Goal: Information Seeking & Learning: Check status

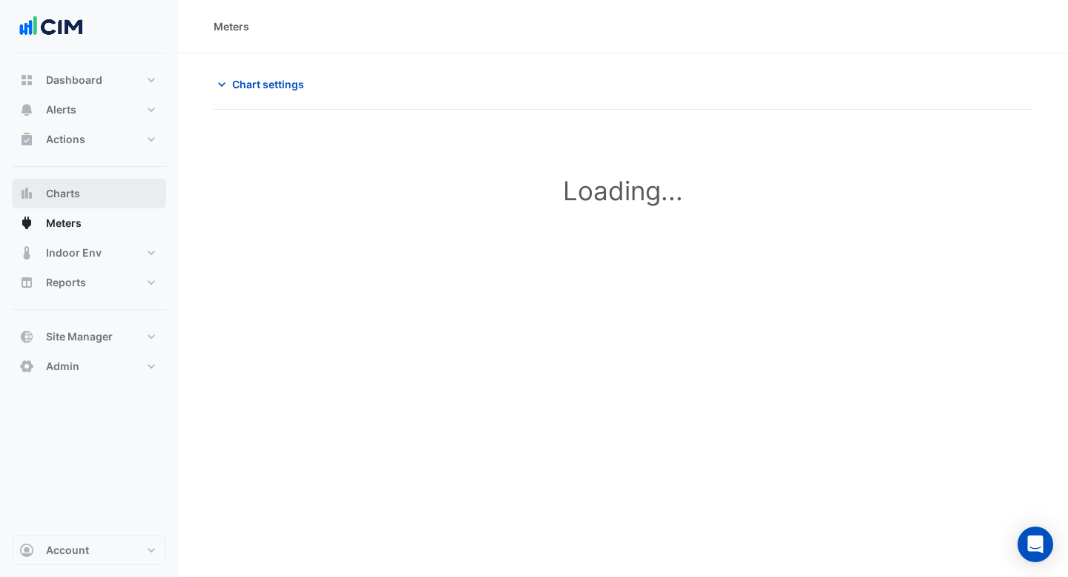
click at [80, 191] on button "Charts" at bounding box center [89, 194] width 154 height 30
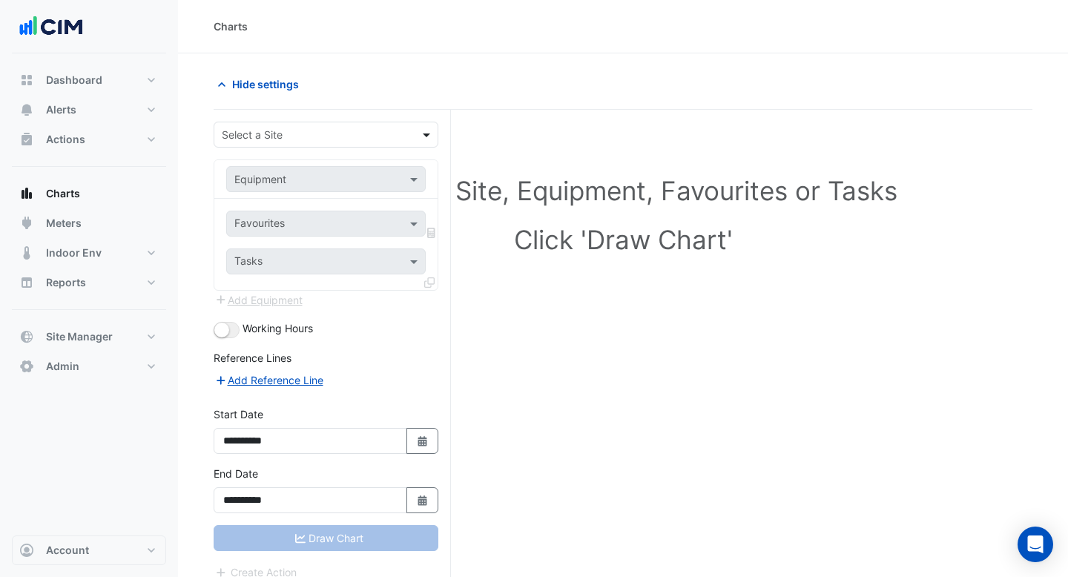
click at [426, 136] on span at bounding box center [428, 135] width 19 height 16
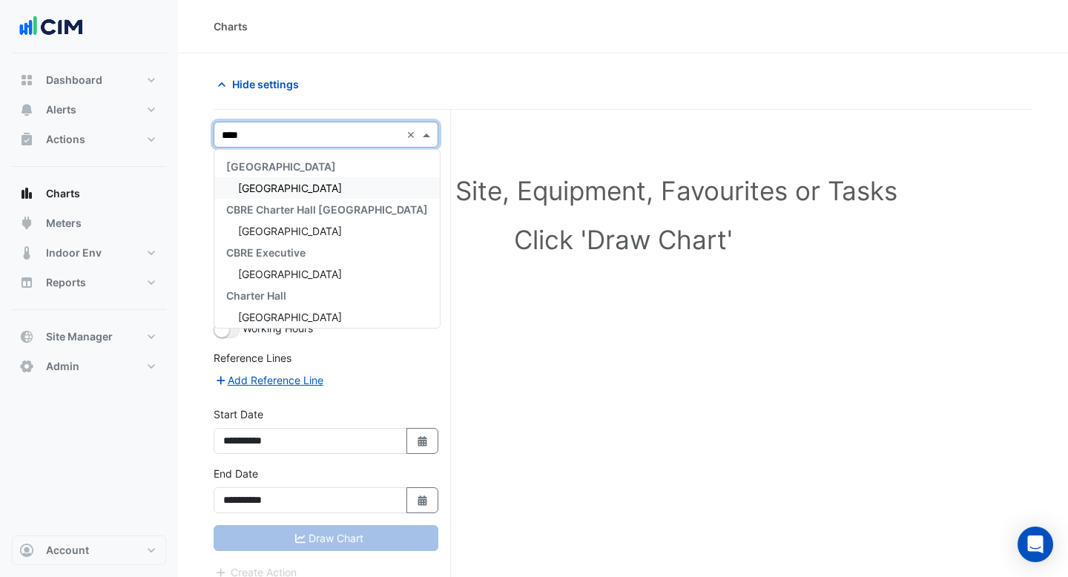
type input "*****"
click at [403, 188] on div "[GEOGRAPHIC_DATA]" at bounding box center [326, 188] width 225 height 22
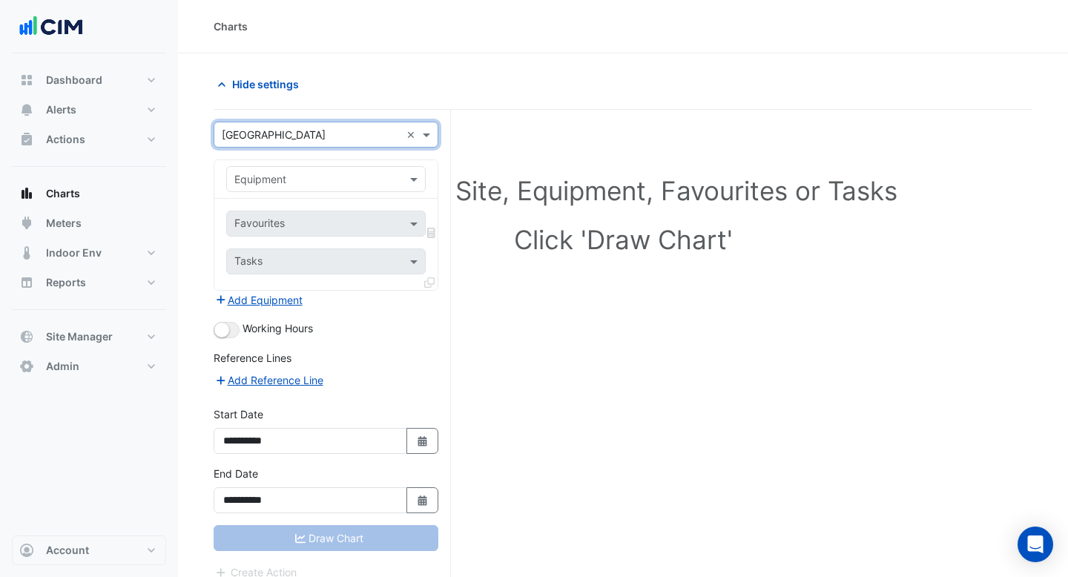
click at [404, 187] on div "Equipment" at bounding box center [325, 179] width 199 height 26
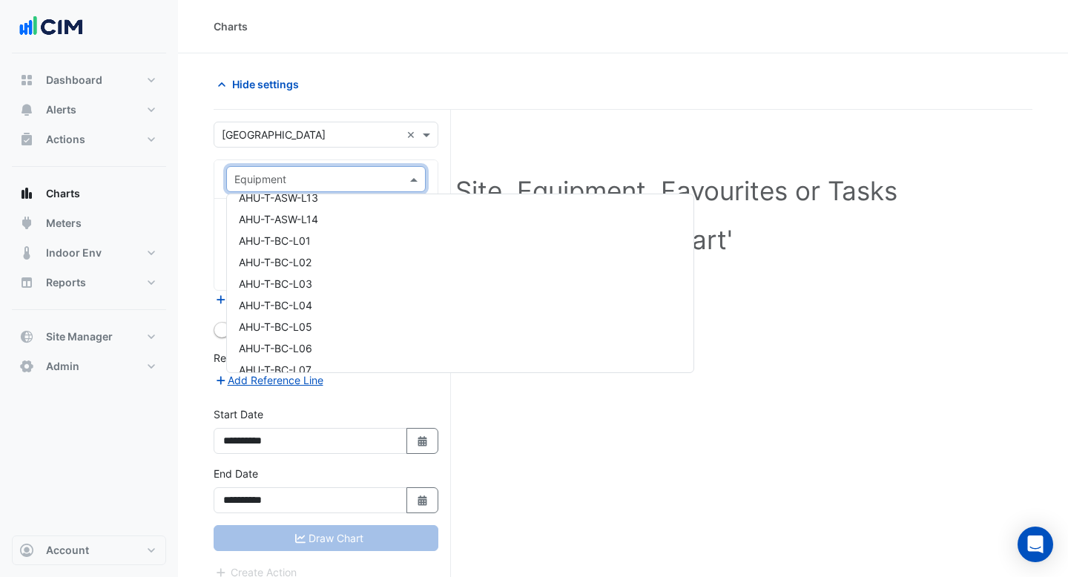
scroll to position [641, 0]
click at [389, 217] on div "AHU-T-AOA-L01" at bounding box center [460, 215] width 466 height 22
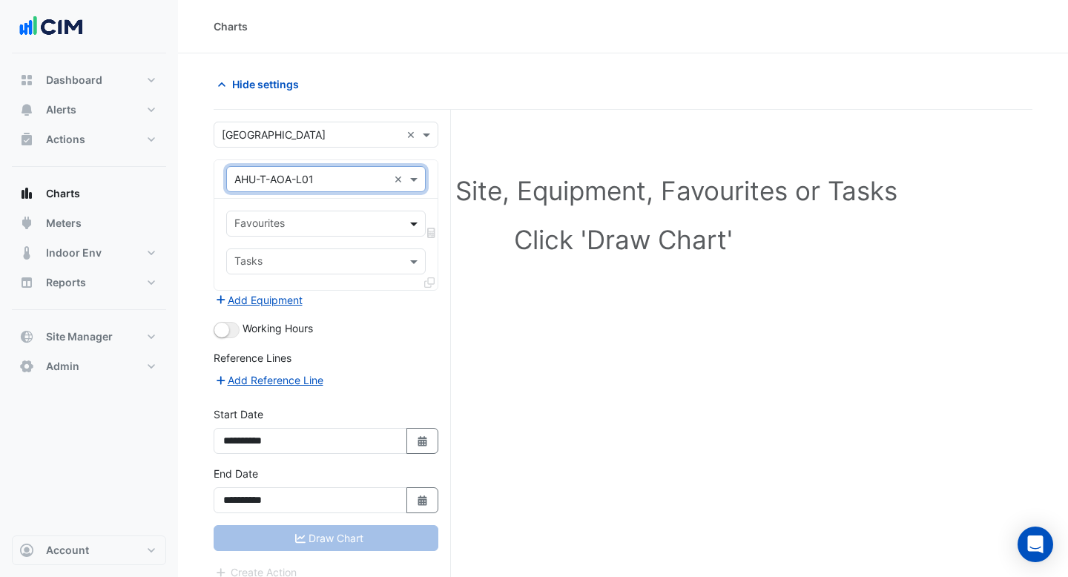
click at [410, 223] on span at bounding box center [415, 224] width 19 height 16
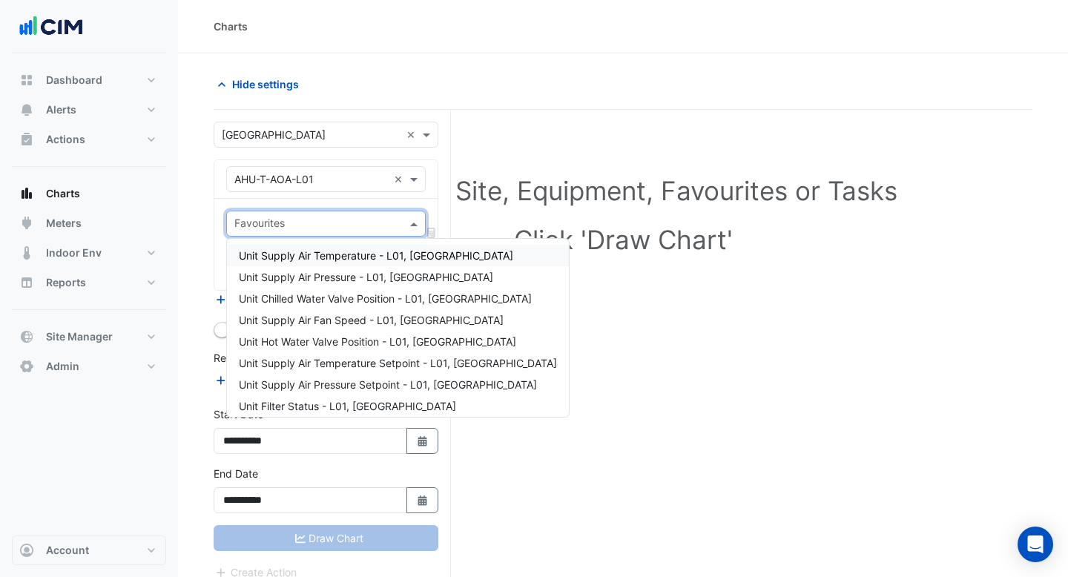
click at [394, 257] on span "Unit Supply Air Temperature - L01, [GEOGRAPHIC_DATA]" at bounding box center [376, 255] width 274 height 13
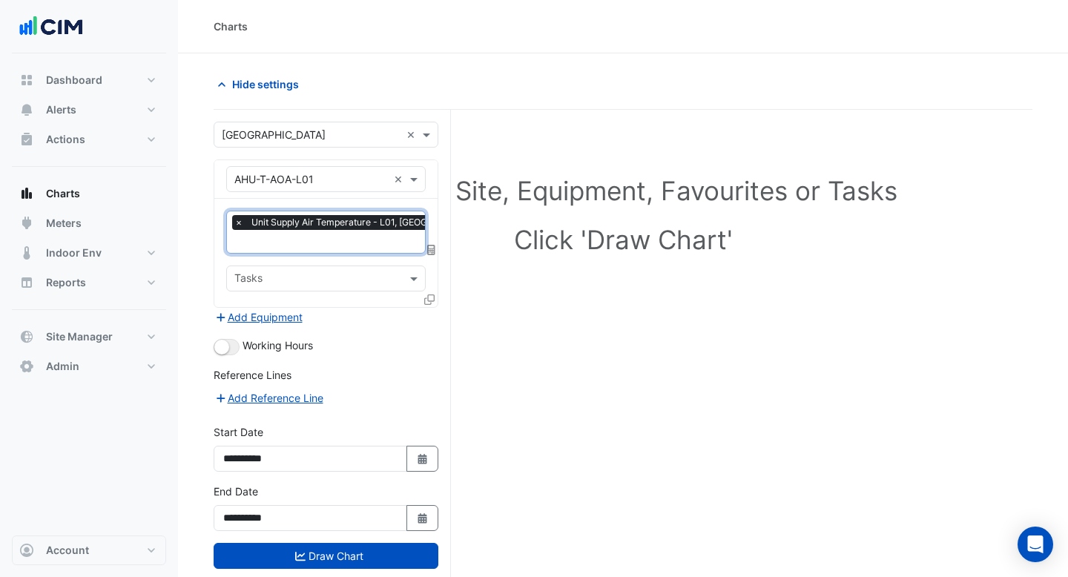
click at [366, 246] on input "text" at bounding box center [366, 243] width 264 height 16
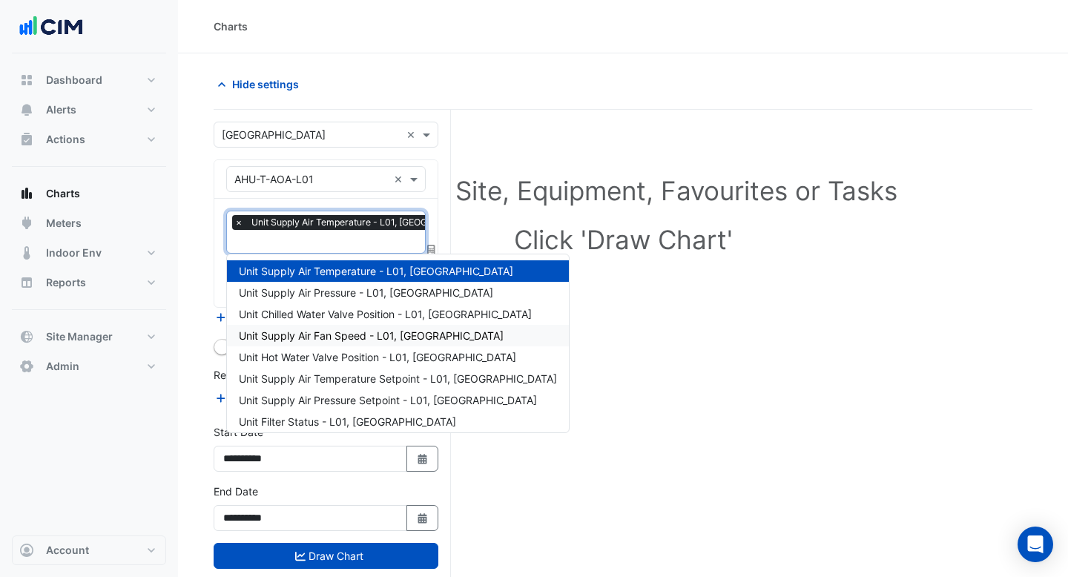
click at [354, 323] on div "Unit Chilled Water Valve Position - L01, [GEOGRAPHIC_DATA]" at bounding box center [398, 314] width 342 height 22
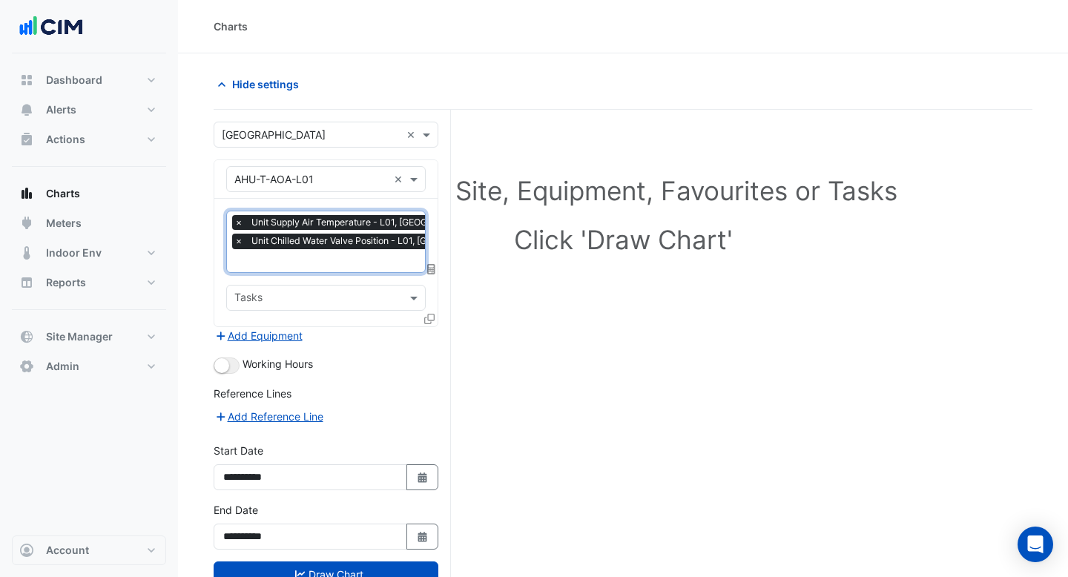
click at [346, 264] on input "text" at bounding box center [375, 262] width 282 height 16
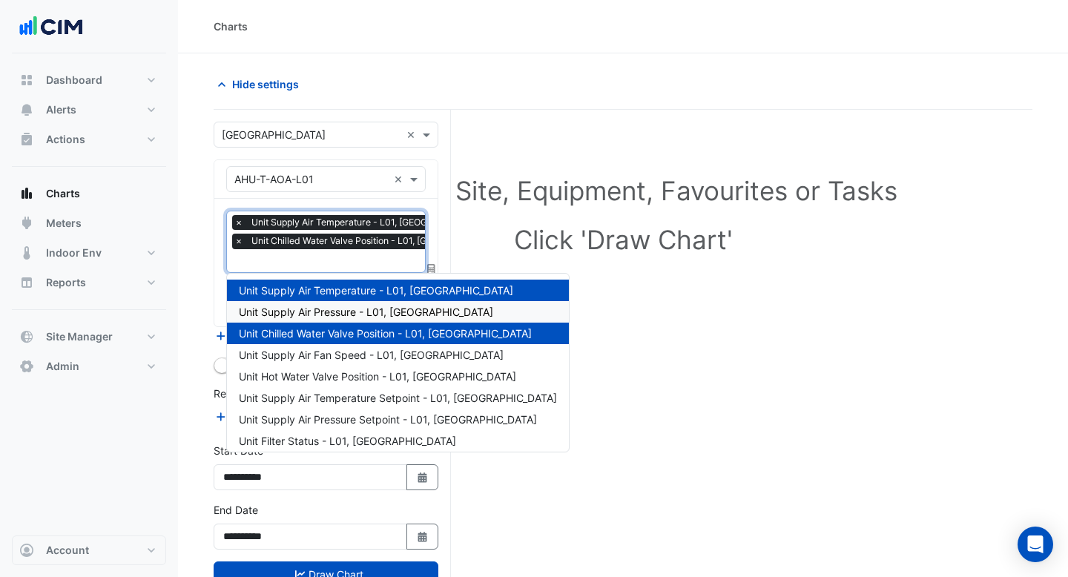
click at [346, 308] on span "Unit Supply Air Pressure - L01, [GEOGRAPHIC_DATA]" at bounding box center [366, 312] width 254 height 13
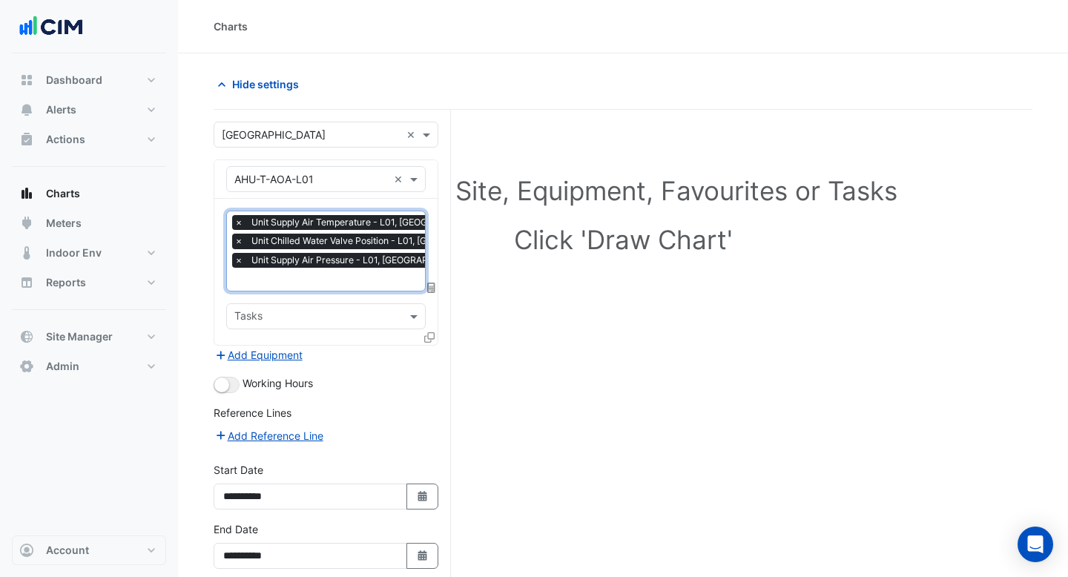
click at [346, 276] on input "text" at bounding box center [375, 281] width 282 height 16
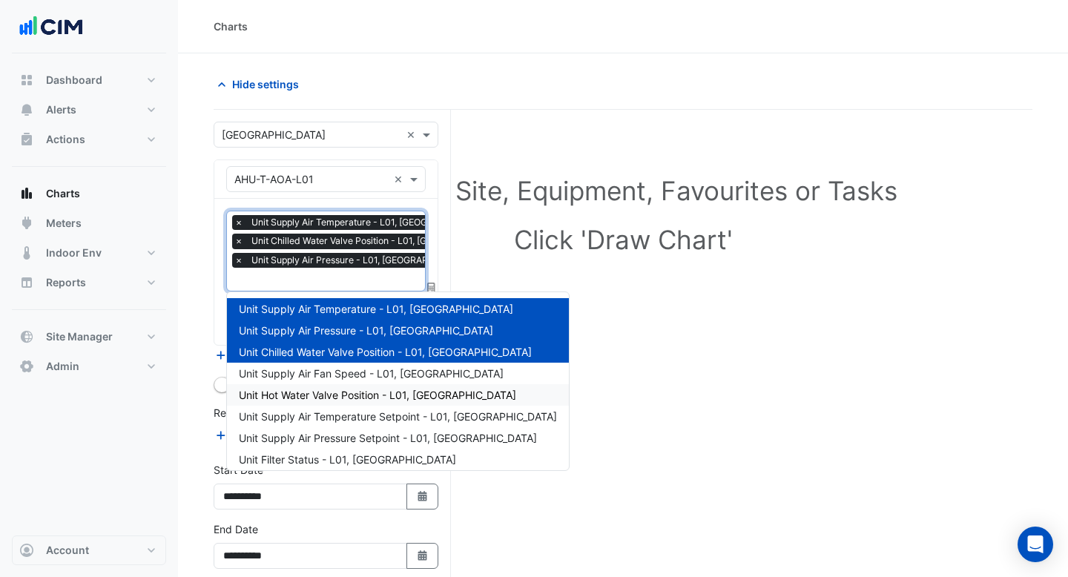
click at [337, 395] on span "Unit Hot Water Valve Position - L01, [GEOGRAPHIC_DATA]" at bounding box center [377, 395] width 277 height 13
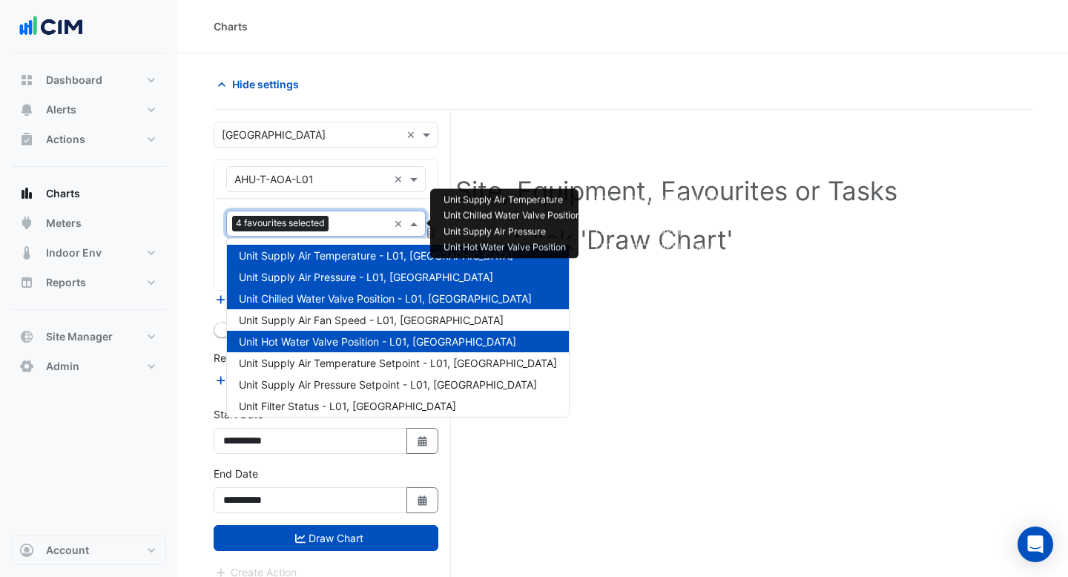
click at [346, 225] on input "text" at bounding box center [360, 225] width 53 height 16
click at [337, 382] on span "Unit Supply Air Pressure Setpoint - L01, [GEOGRAPHIC_DATA]" at bounding box center [388, 384] width 298 height 13
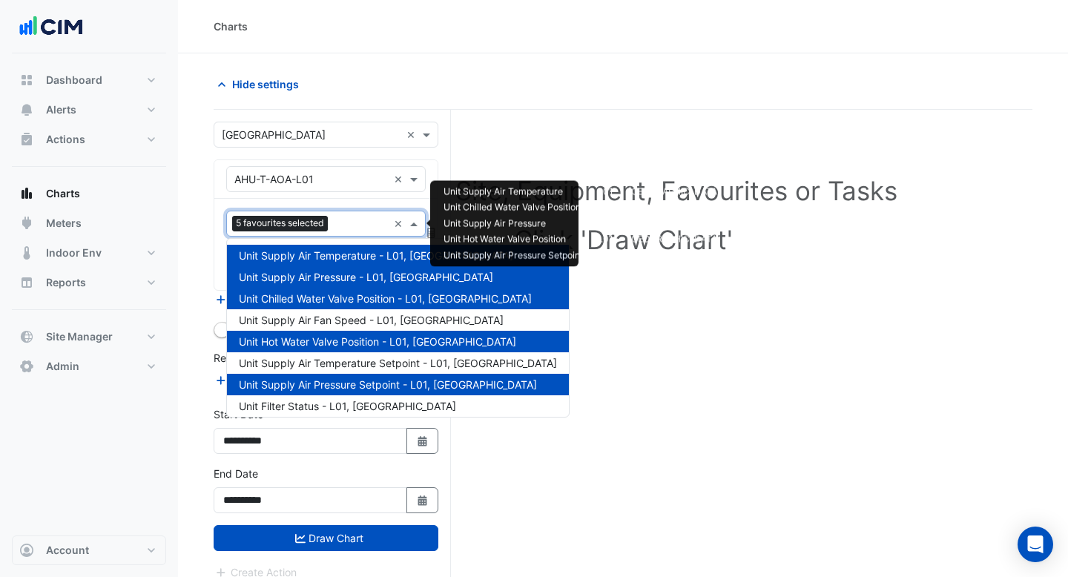
click at [350, 217] on input "text" at bounding box center [361, 225] width 54 height 16
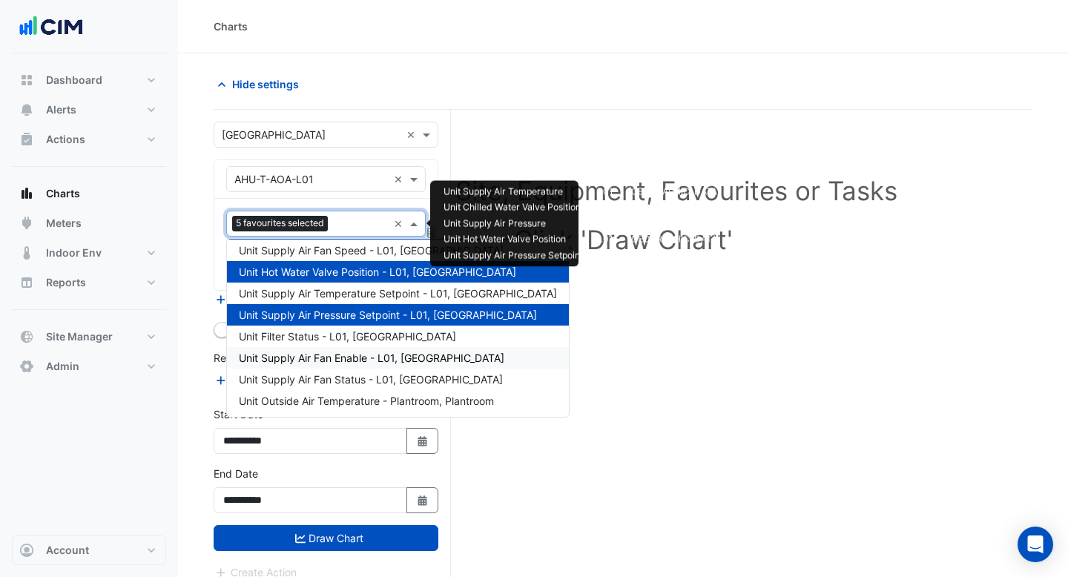
click at [349, 357] on span "Unit Supply Air Fan Enable - L01, [GEOGRAPHIC_DATA]" at bounding box center [371, 357] width 265 height 13
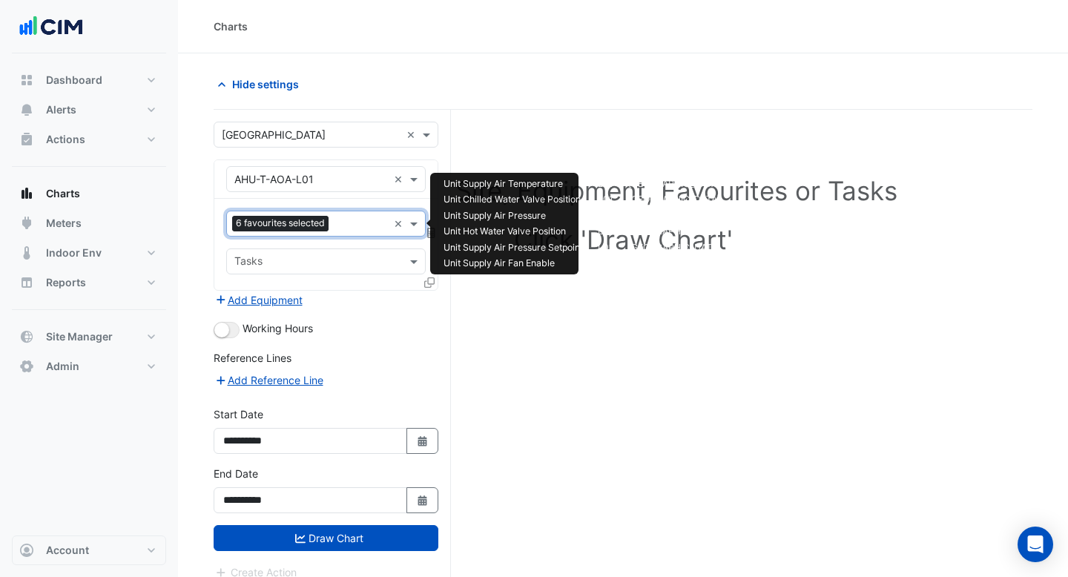
click at [352, 220] on input "text" at bounding box center [360, 225] width 53 height 16
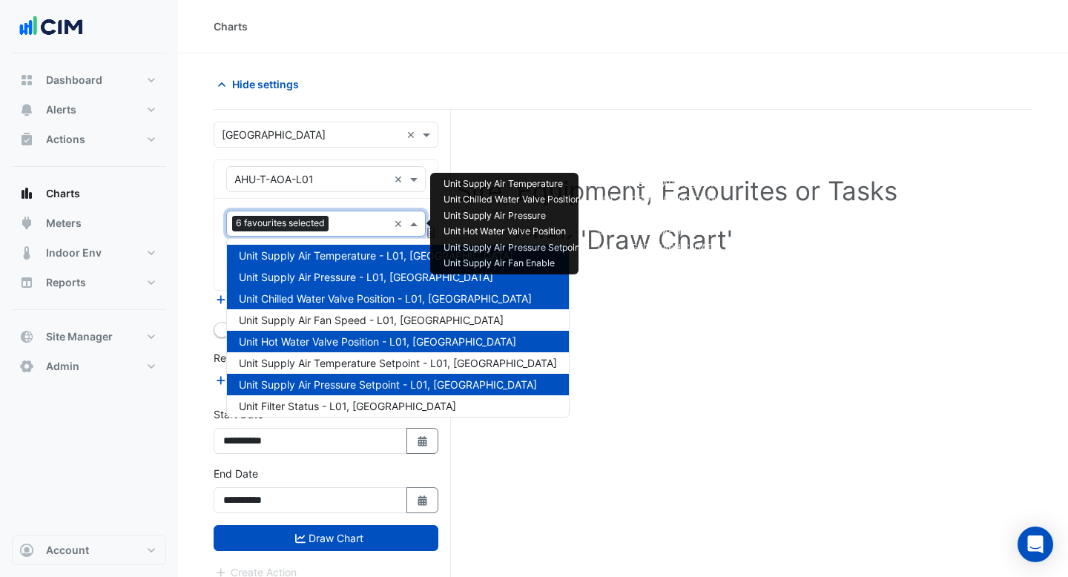
scroll to position [113, 0]
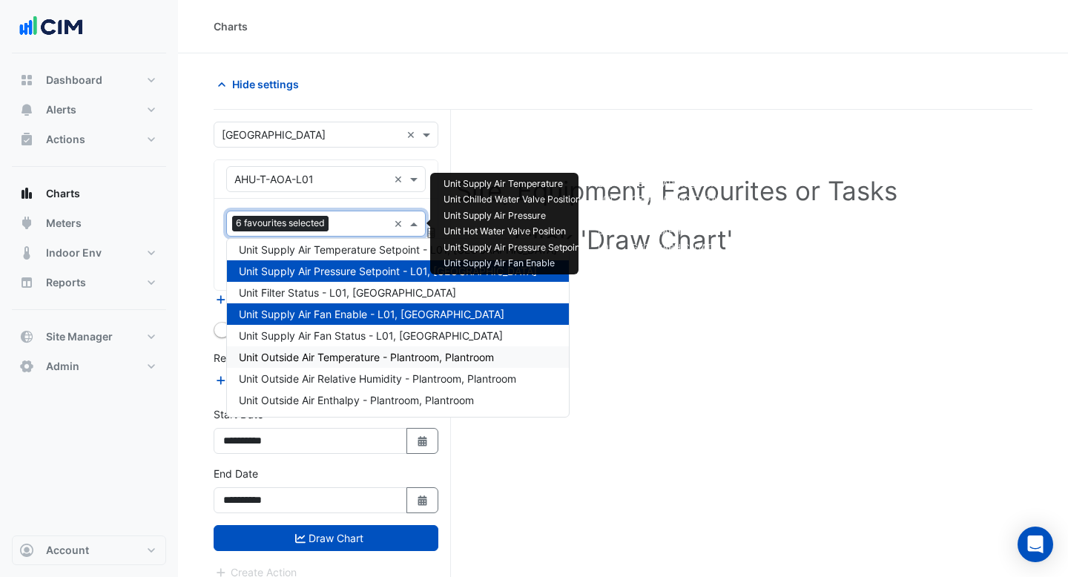
click at [351, 359] on span "Unit Outside Air Temperature - Plantroom, Plantroom" at bounding box center [366, 357] width 255 height 13
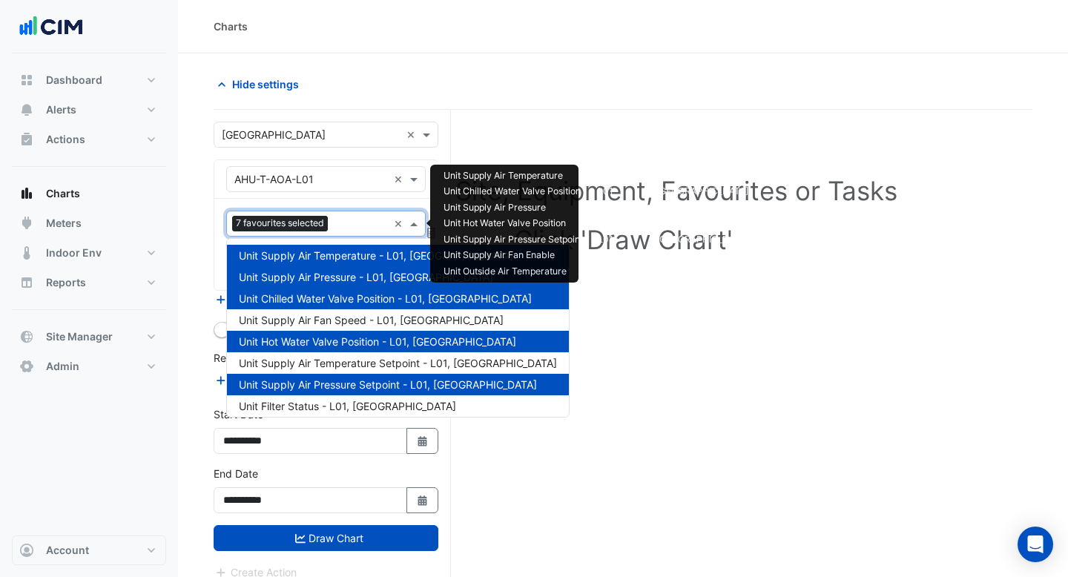
click at [354, 219] on input "text" at bounding box center [361, 225] width 54 height 16
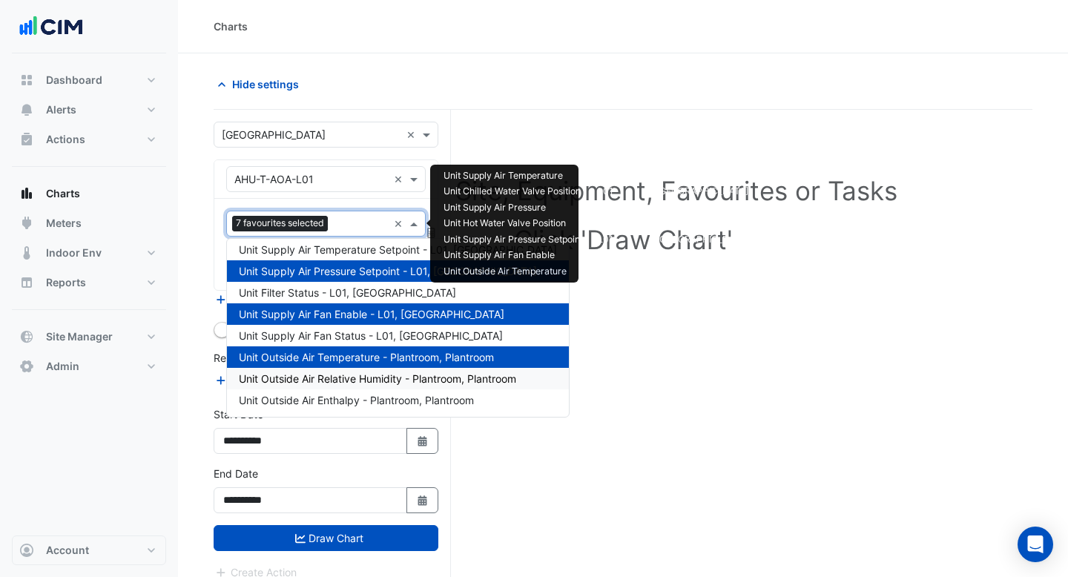
click at [343, 383] on span "Unit Outside Air Relative Humidity - Plantroom, Plantroom" at bounding box center [377, 378] width 277 height 13
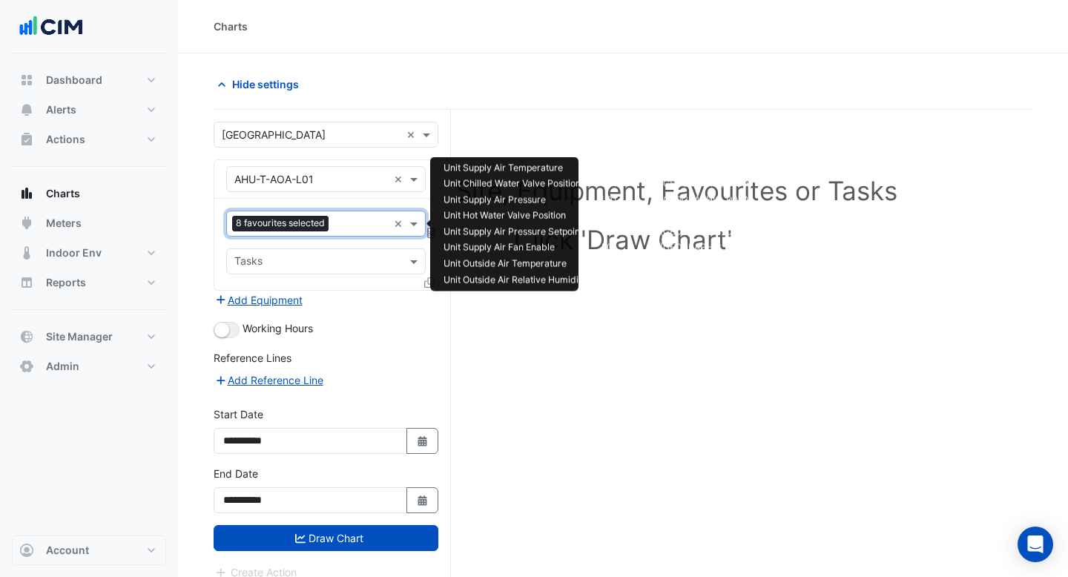
click at [346, 218] on input "text" at bounding box center [360, 225] width 53 height 16
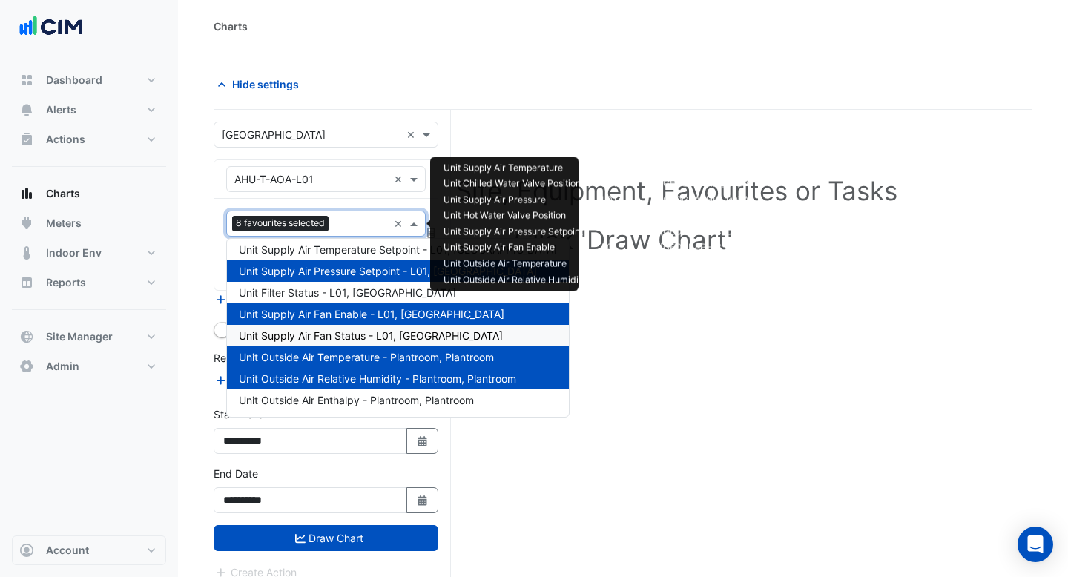
scroll to position [56, 0]
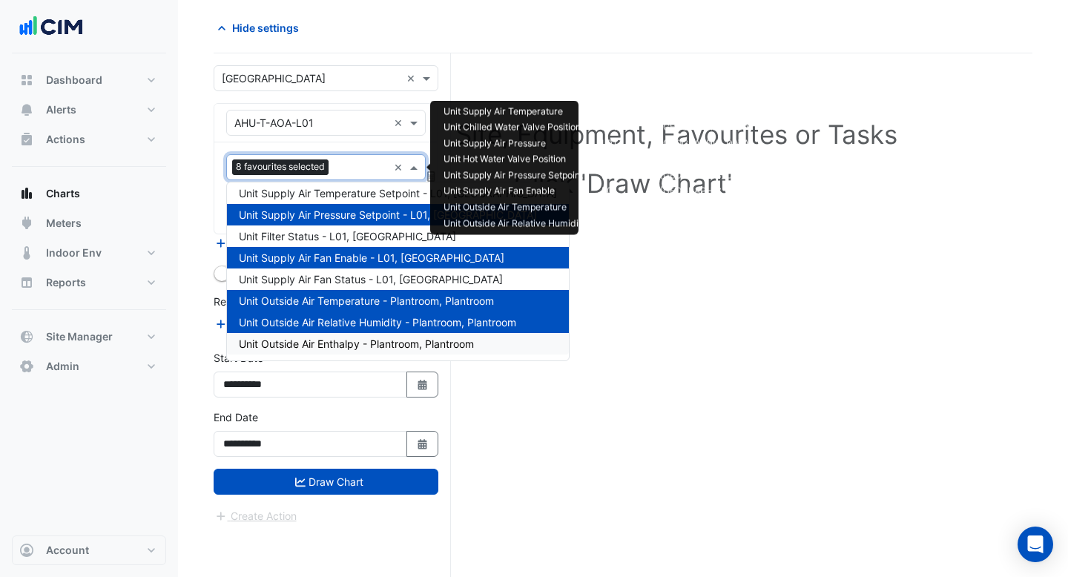
click at [345, 344] on span "Unit Outside Air Enthalpy - Plantroom, Plantroom" at bounding box center [356, 343] width 235 height 13
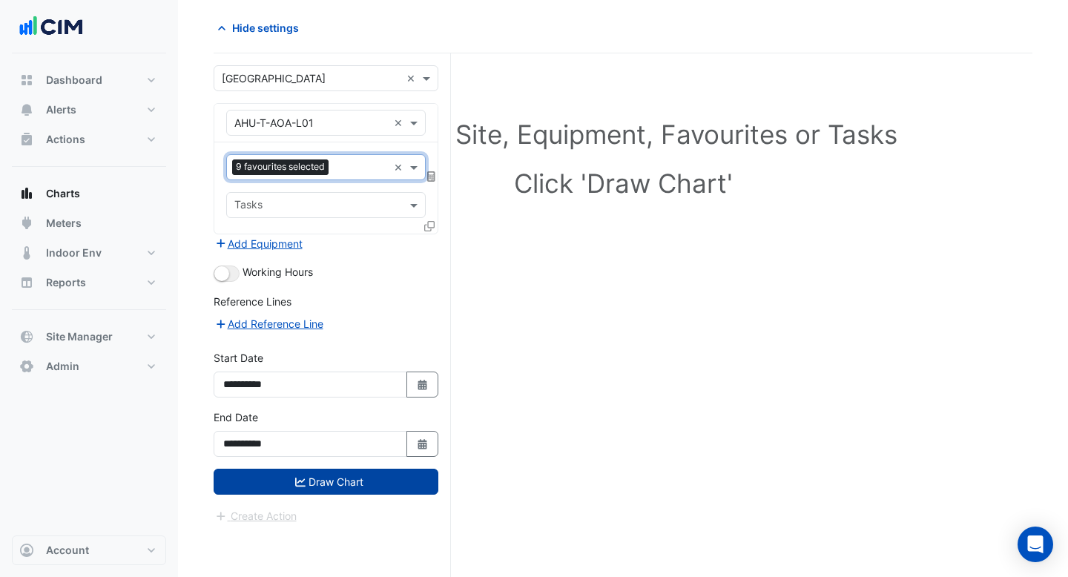
click at [337, 480] on button "Draw Chart" at bounding box center [326, 482] width 225 height 26
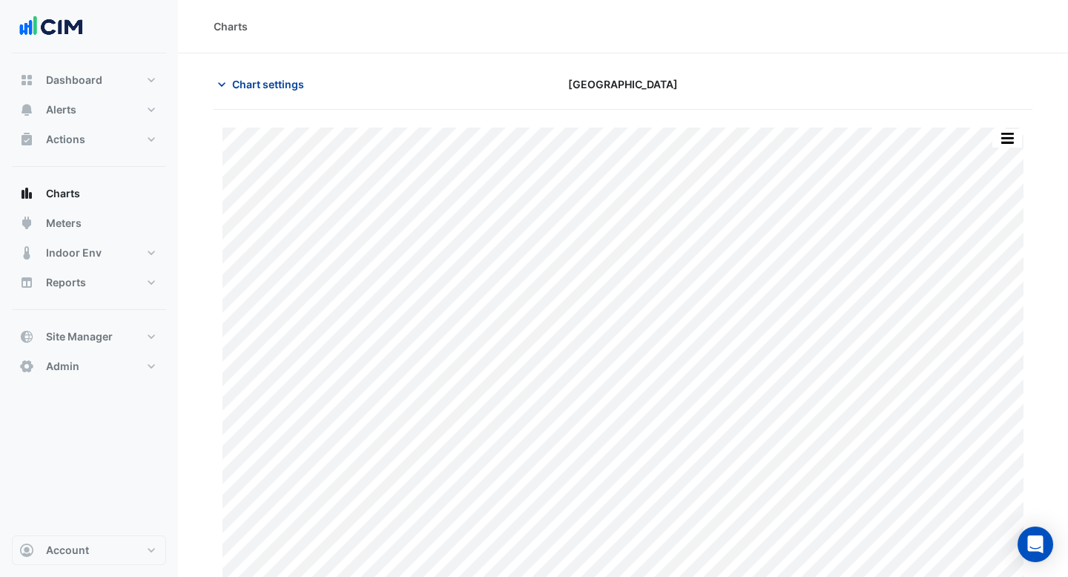
click at [263, 88] on span "Chart settings" at bounding box center [268, 84] width 72 height 16
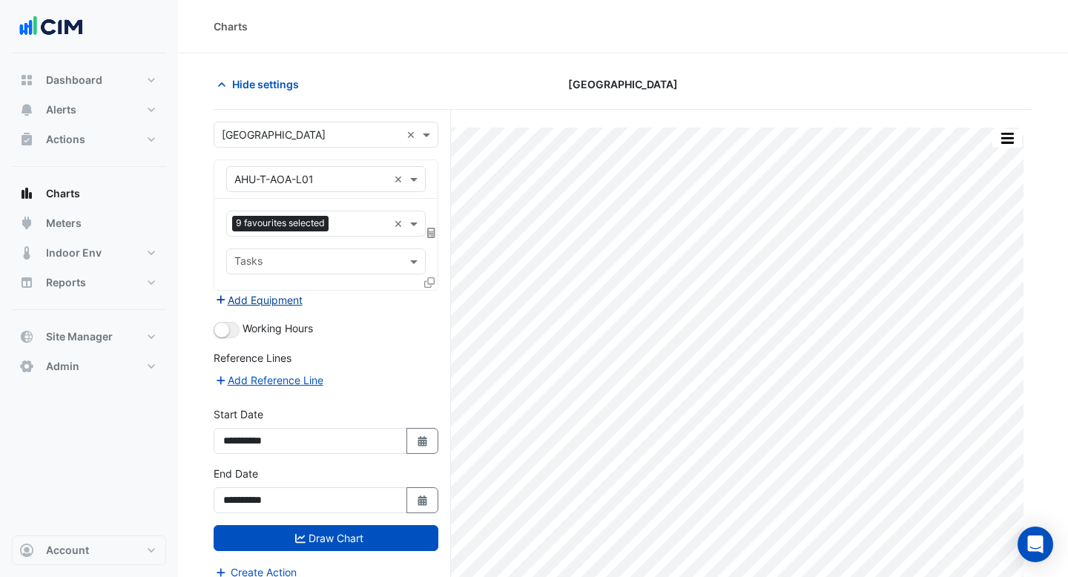
click at [284, 297] on button "Add Equipment" at bounding box center [259, 299] width 90 height 17
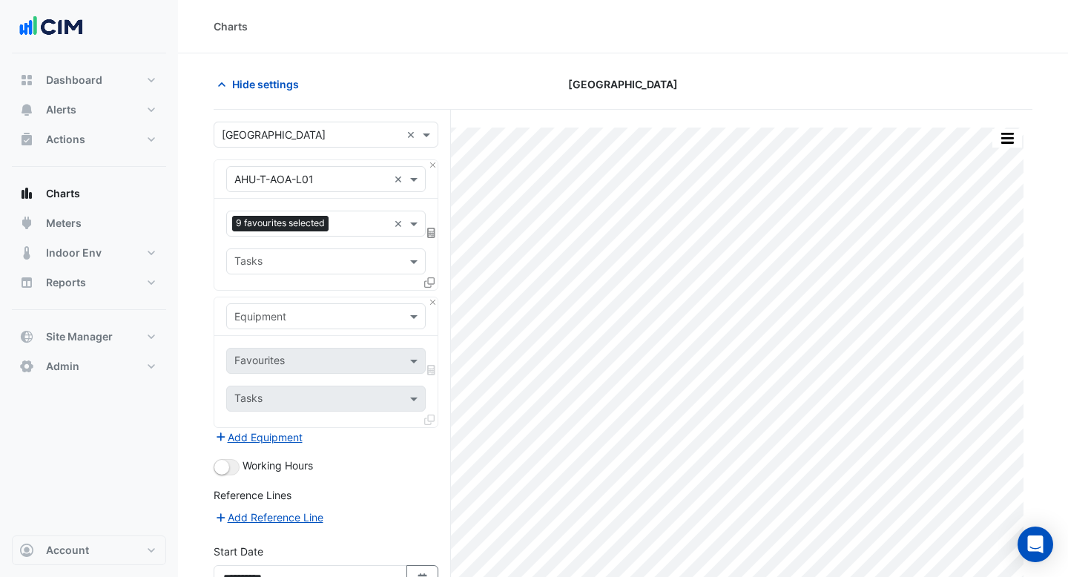
click at [285, 313] on input "text" at bounding box center [310, 317] width 153 height 16
type input "**"
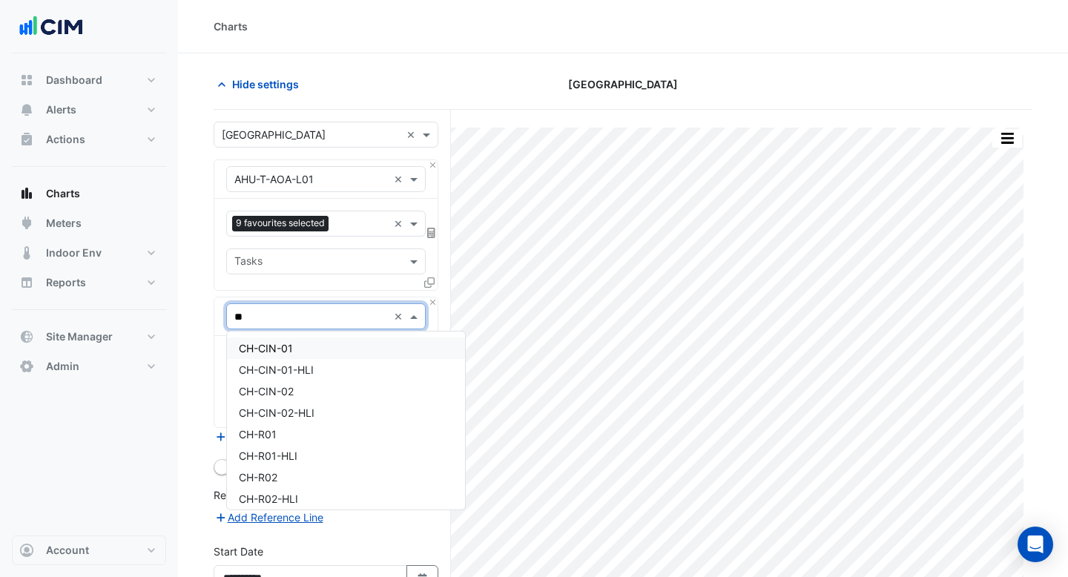
click at [283, 348] on span "CH-CIN-01" at bounding box center [266, 348] width 54 height 13
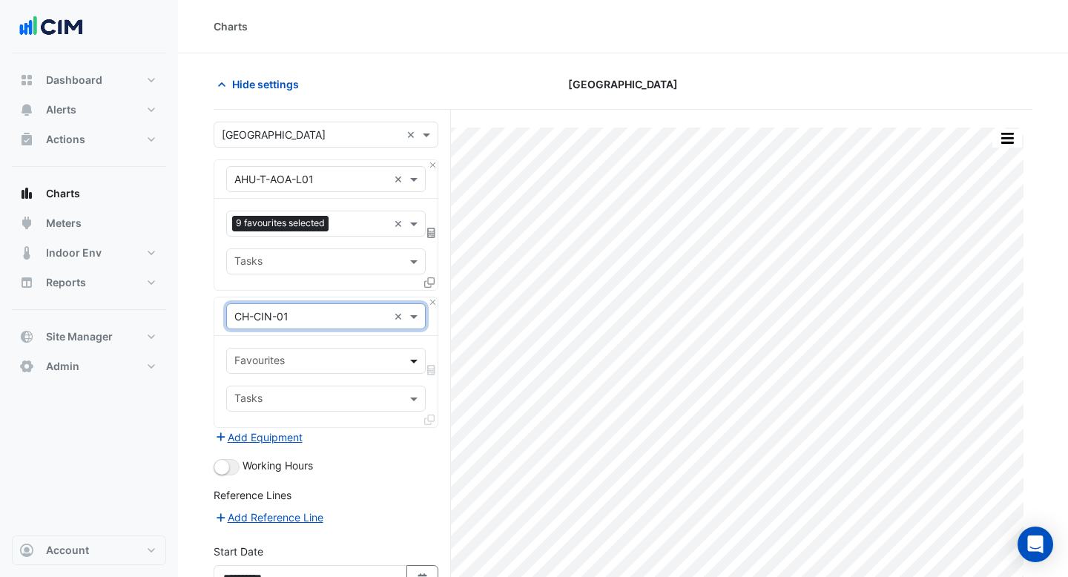
click at [412, 357] on span at bounding box center [415, 361] width 19 height 16
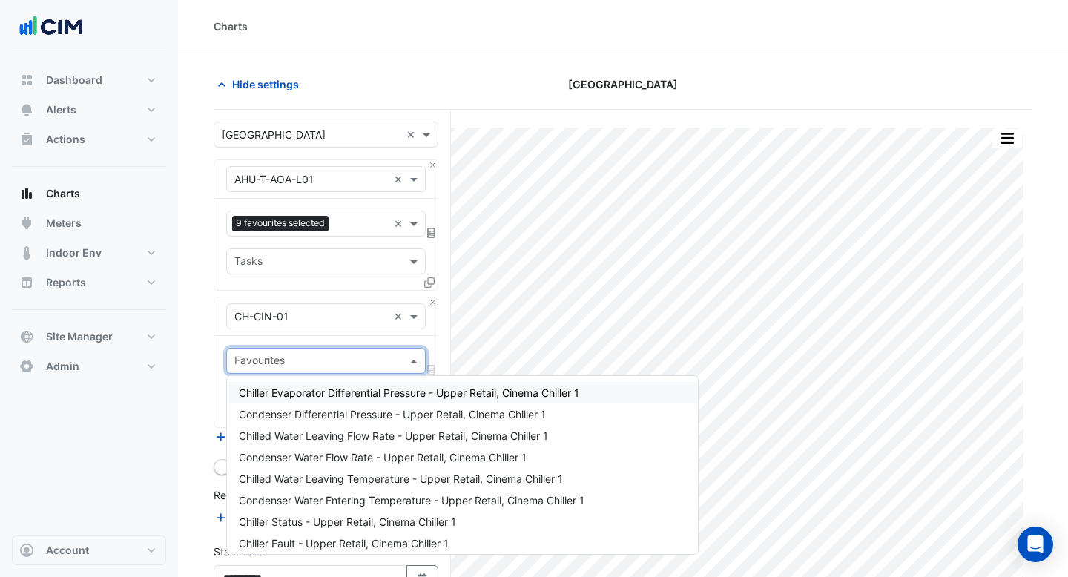
click at [398, 389] on span "Chiller Evaporator Differential Pressure - Upper Retail, Cinema Chiller 1" at bounding box center [409, 392] width 340 height 13
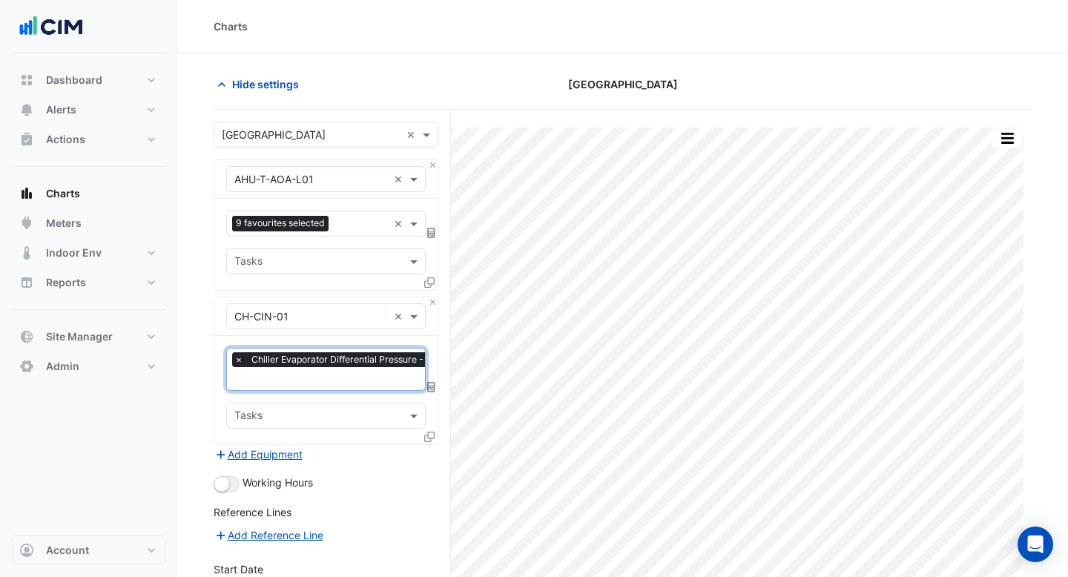
click at [389, 380] on input "text" at bounding box center [396, 380] width 324 height 16
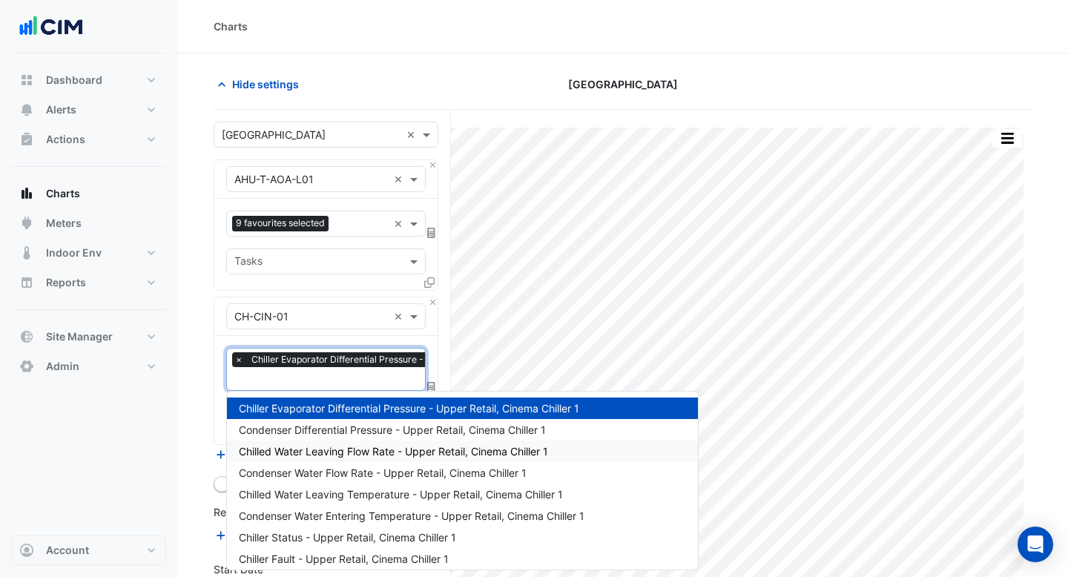
click at [379, 458] on div "Chilled Water Leaving Flow Rate - Upper Retail, Cinema Chiller 1" at bounding box center [462, 451] width 471 height 22
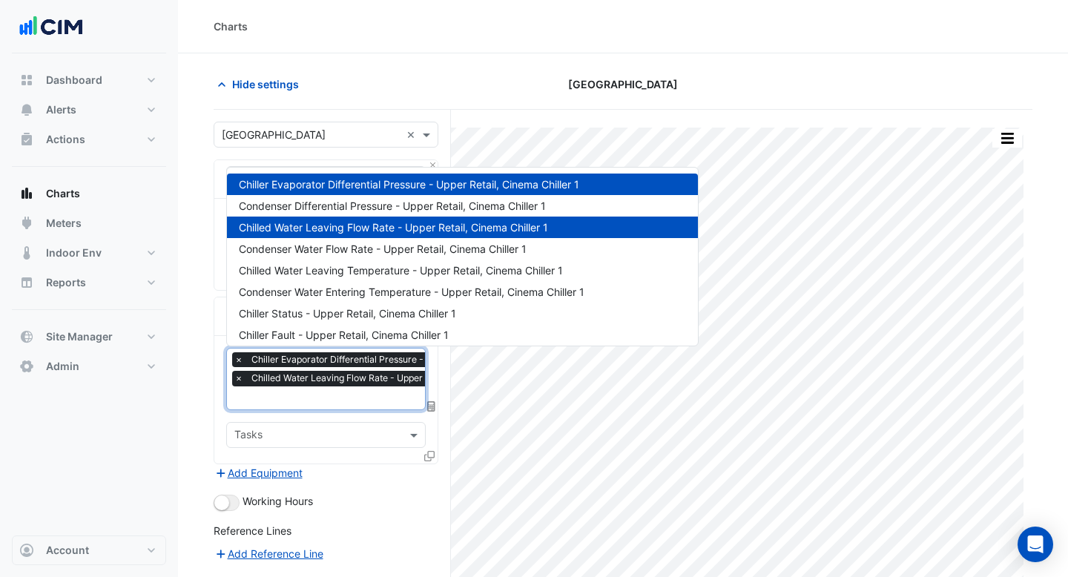
click at [374, 403] on input "text" at bounding box center [396, 400] width 324 height 16
click at [378, 268] on span "Chilled Water Leaving Temperature - Upper Retail, Cinema Chiller 1" at bounding box center [401, 270] width 324 height 13
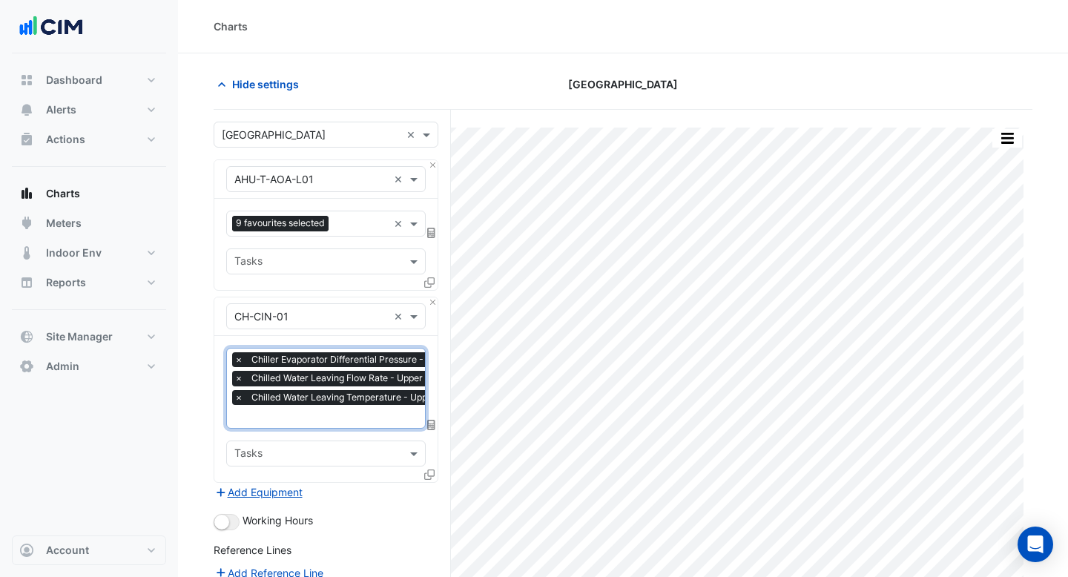
click at [353, 415] on input "text" at bounding box center [396, 418] width 324 height 16
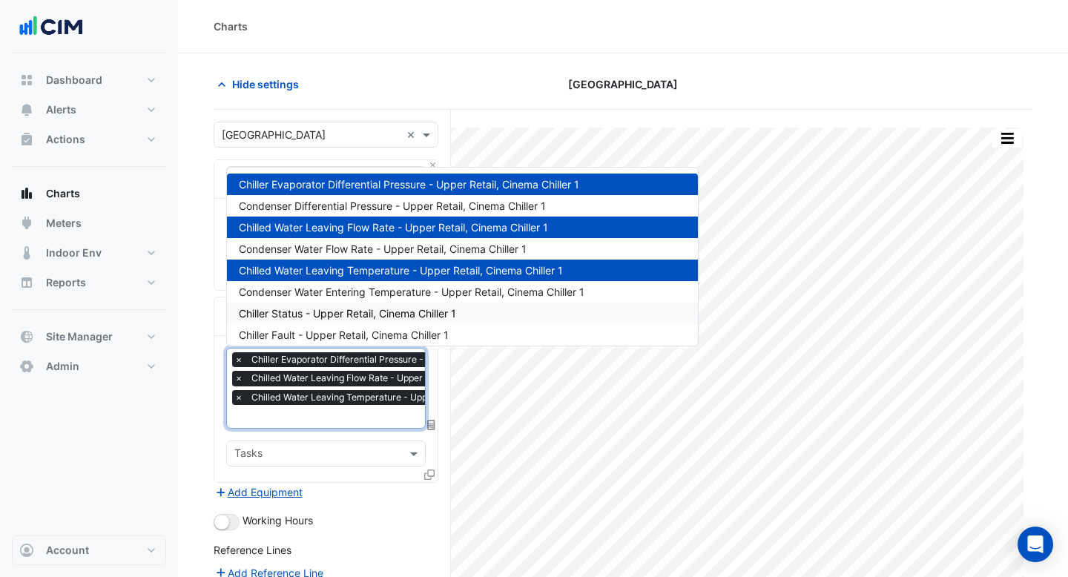
click at [360, 313] on span "Chiller Status - Upper Retail, Cinema Chiller 1" at bounding box center [347, 313] width 217 height 13
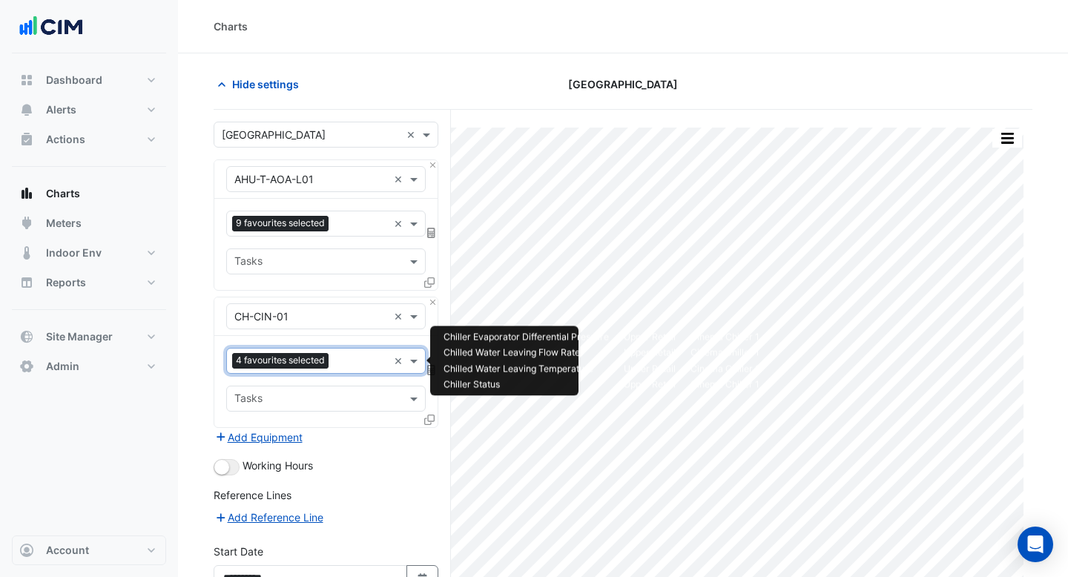
click at [351, 365] on input "text" at bounding box center [360, 362] width 53 height 16
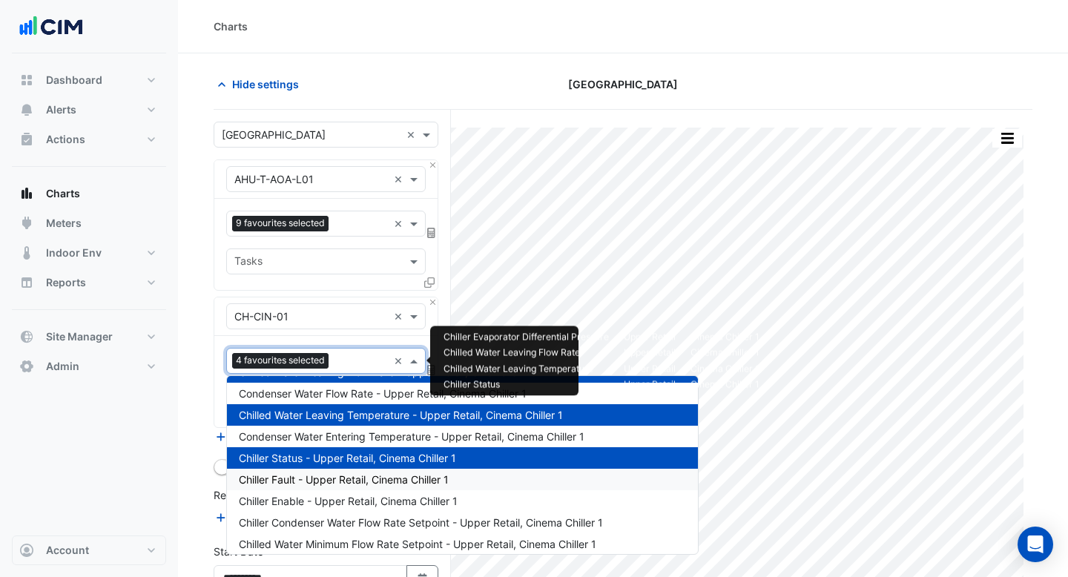
scroll to position [80, 0]
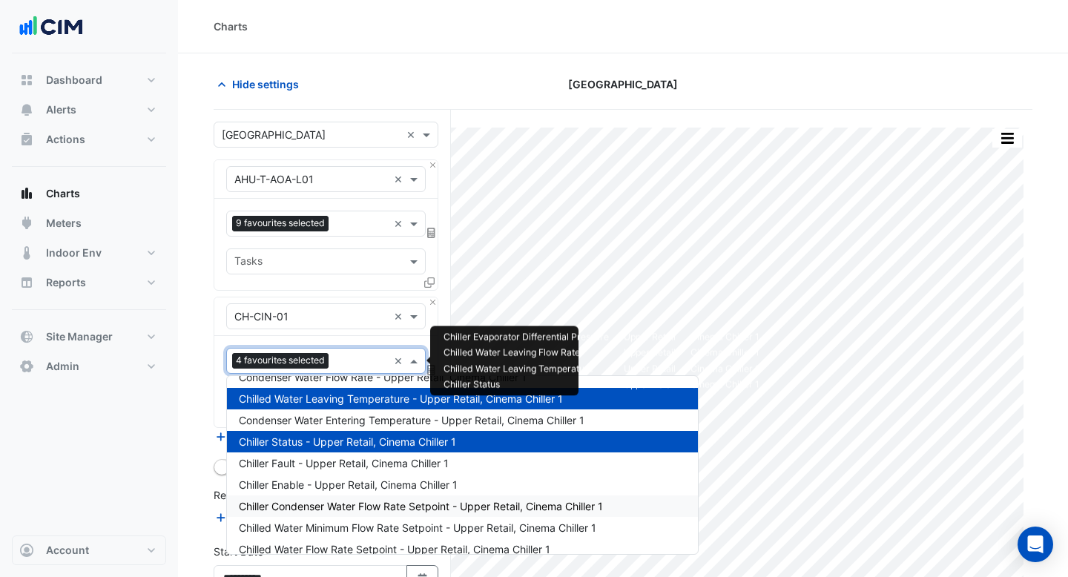
click at [351, 499] on div "Chiller Condenser Water Flow Rate Setpoint - Upper Retail, Cinema Chiller 1" at bounding box center [462, 506] width 471 height 22
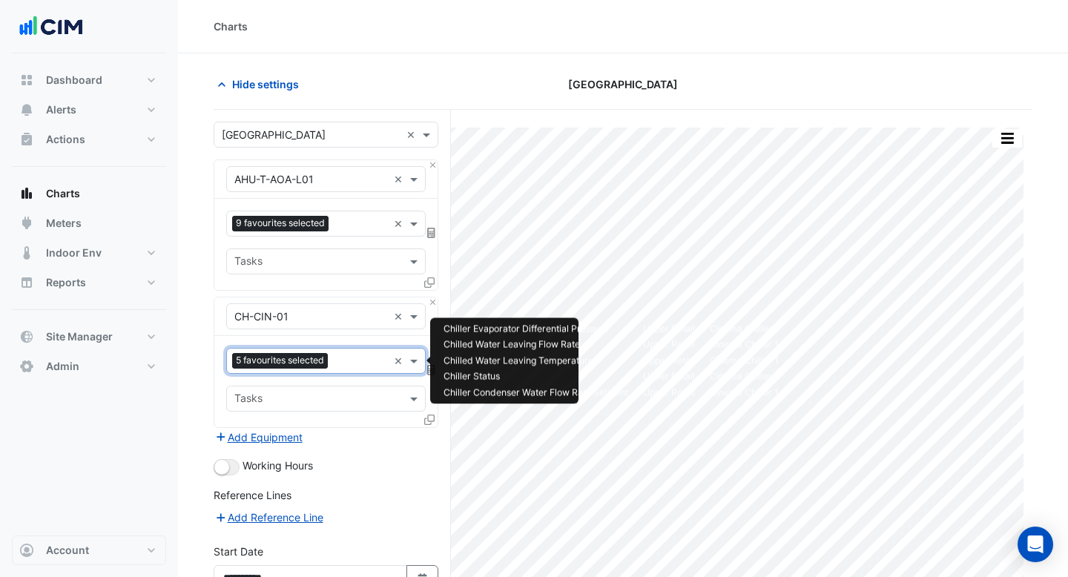
click at [350, 366] on input "text" at bounding box center [361, 362] width 54 height 16
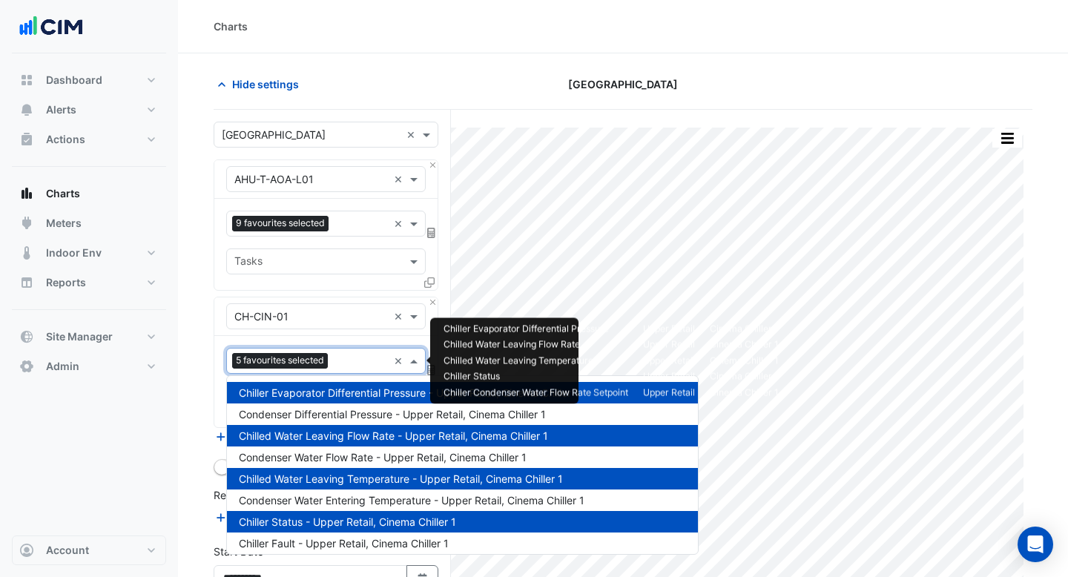
scroll to position [199, 0]
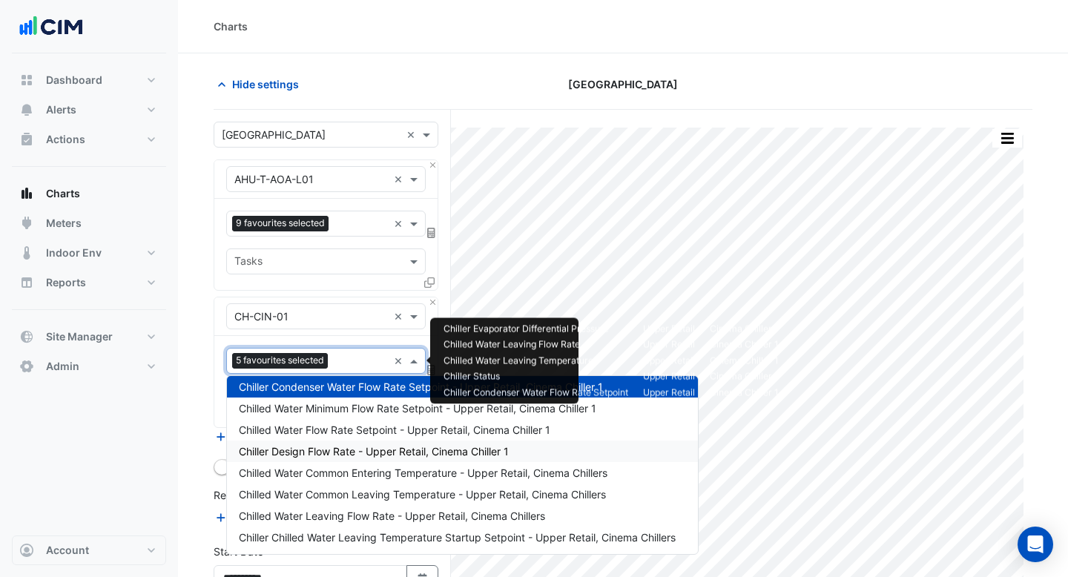
click at [352, 456] on span "Chiller Design Flow Rate - Upper Retail, Cinema Chiller 1" at bounding box center [374, 451] width 270 height 13
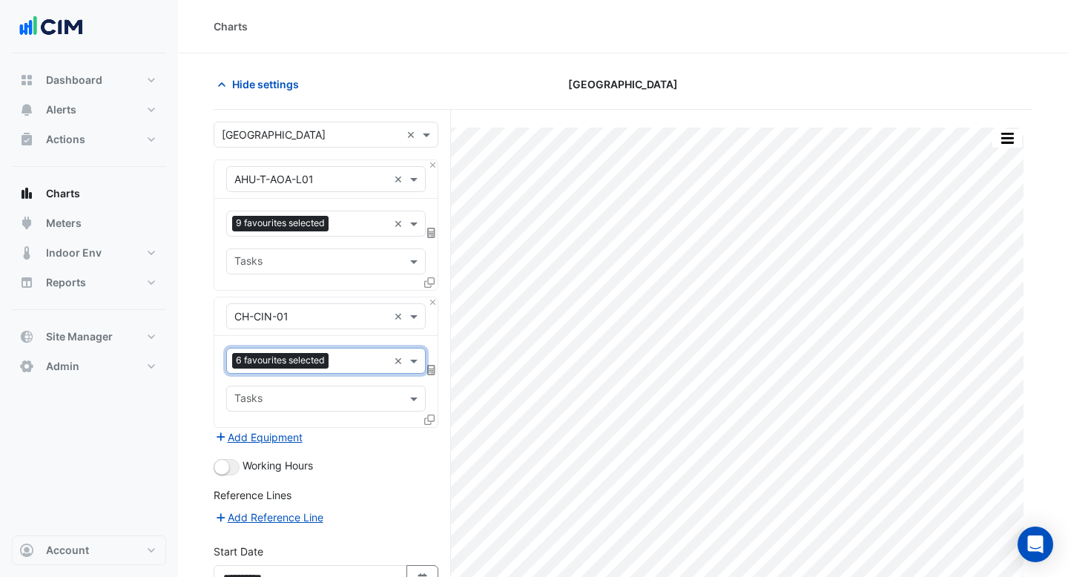
scroll to position [151, 0]
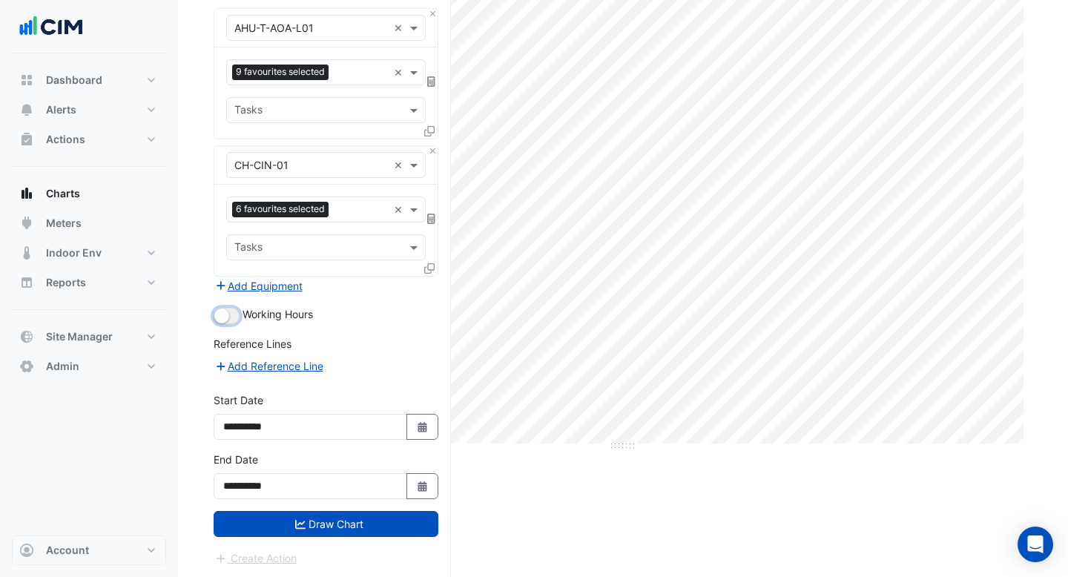
click at [238, 314] on button "button" at bounding box center [227, 316] width 26 height 16
click at [334, 521] on button "Draw Chart" at bounding box center [326, 524] width 225 height 26
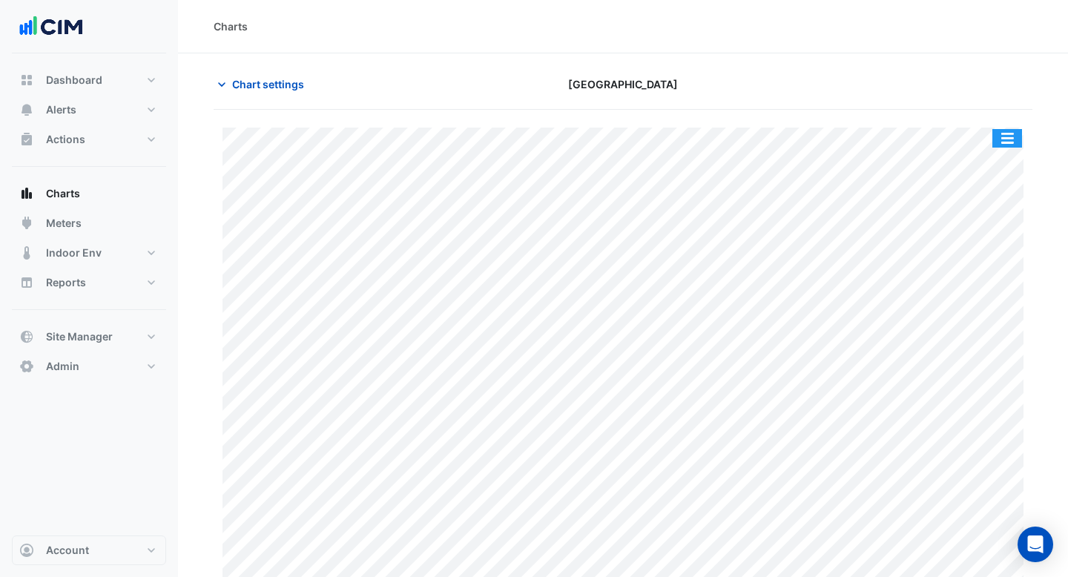
click at [1003, 134] on button "button" at bounding box center [1007, 138] width 30 height 19
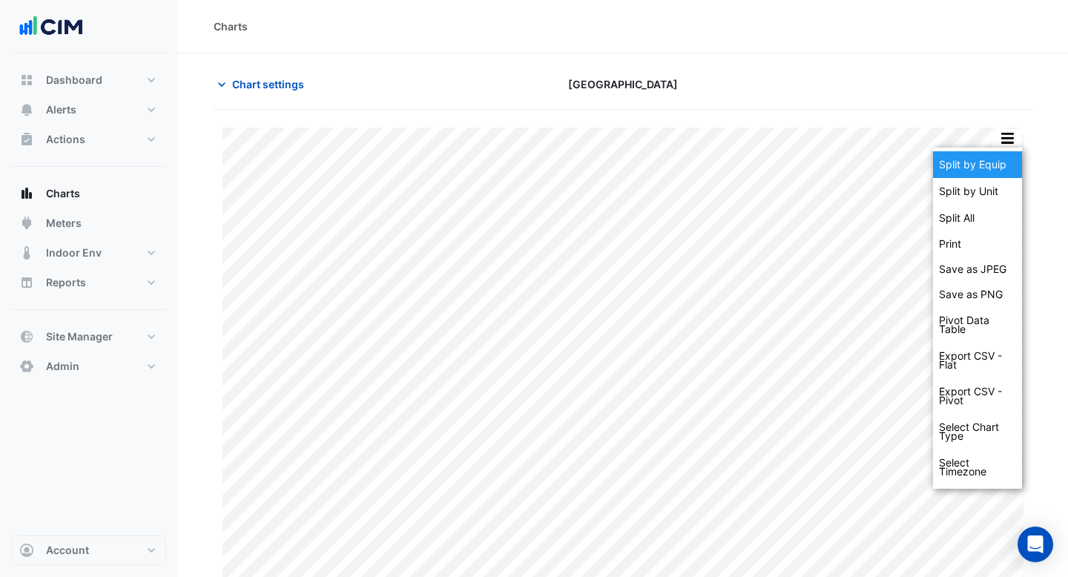
click at [988, 159] on div "Split by Equip" at bounding box center [977, 164] width 89 height 27
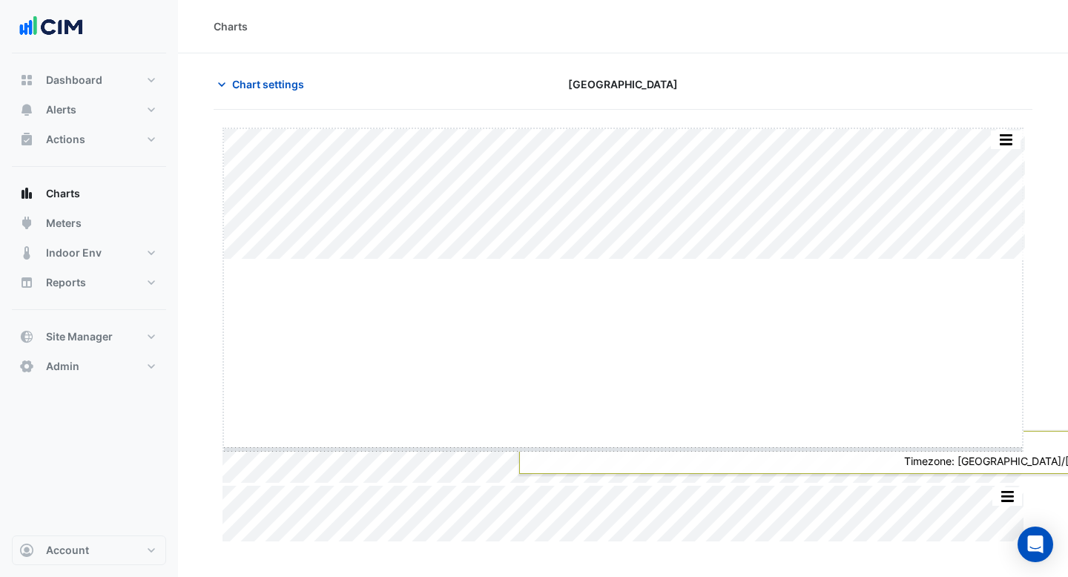
drag, startPoint x: 624, startPoint y: 259, endPoint x: 625, endPoint y: 461, distance: 202.4
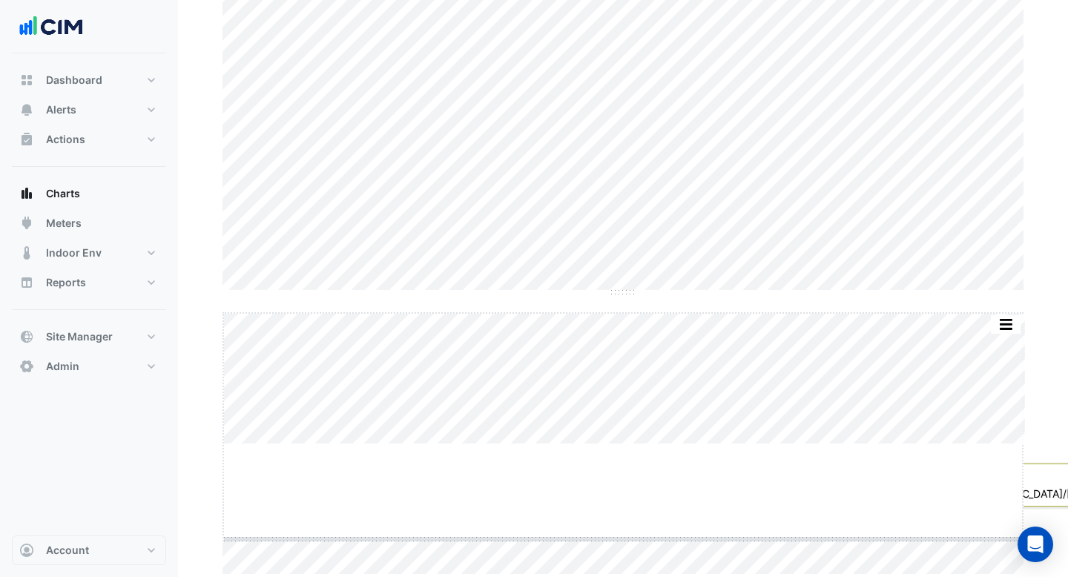
scroll to position [182, 0]
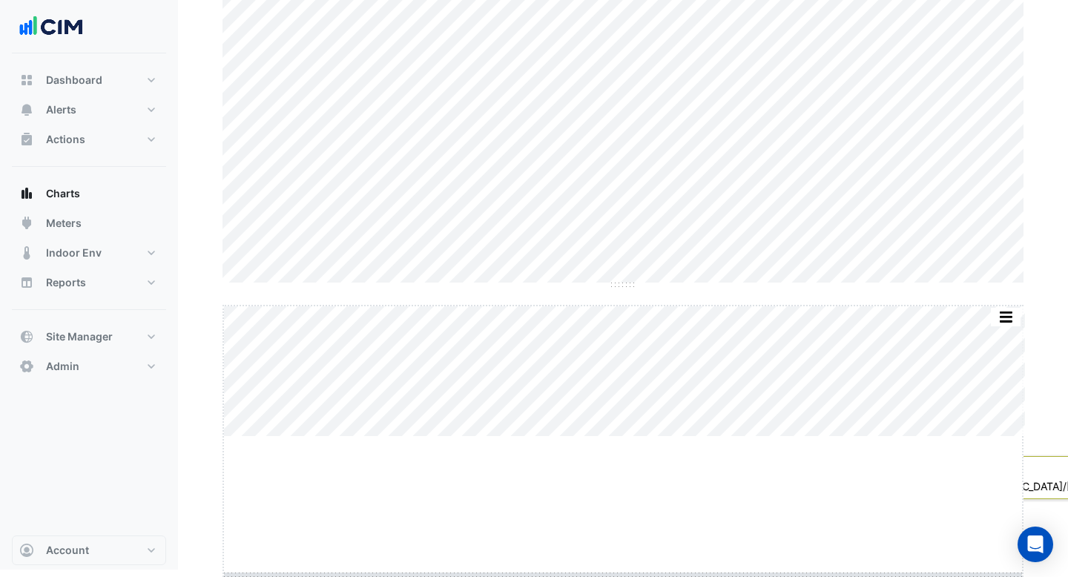
drag, startPoint x: 621, startPoint y: 438, endPoint x: 609, endPoint y: 576, distance: 138.5
click at [609, 569] on html "Charts Chart settings [GEOGRAPHIC_DATA] Split by Unit Split All Split None Prin…" at bounding box center [534, 193] width 1068 height 751
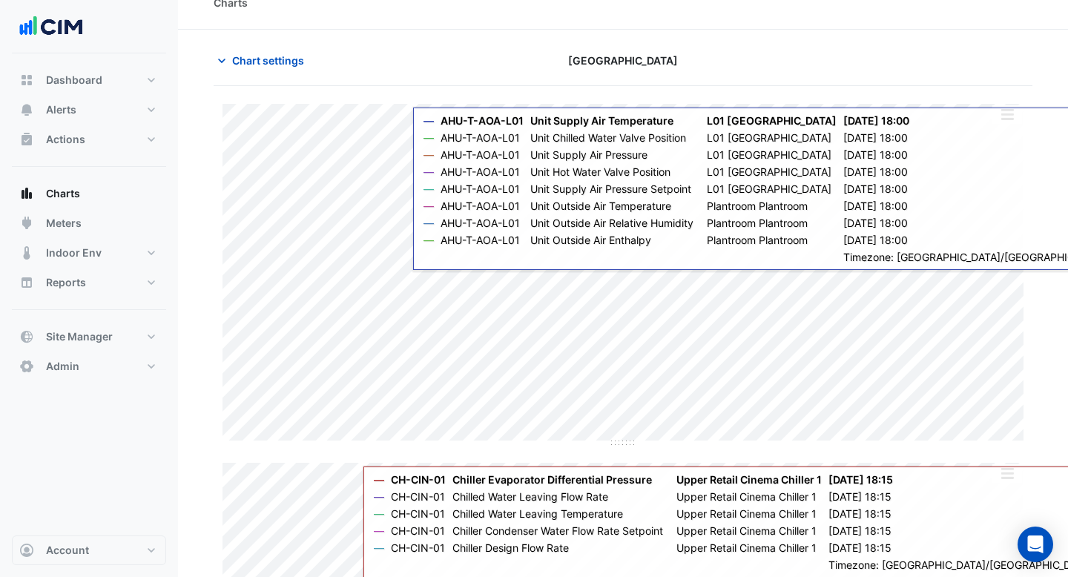
scroll to position [0, 0]
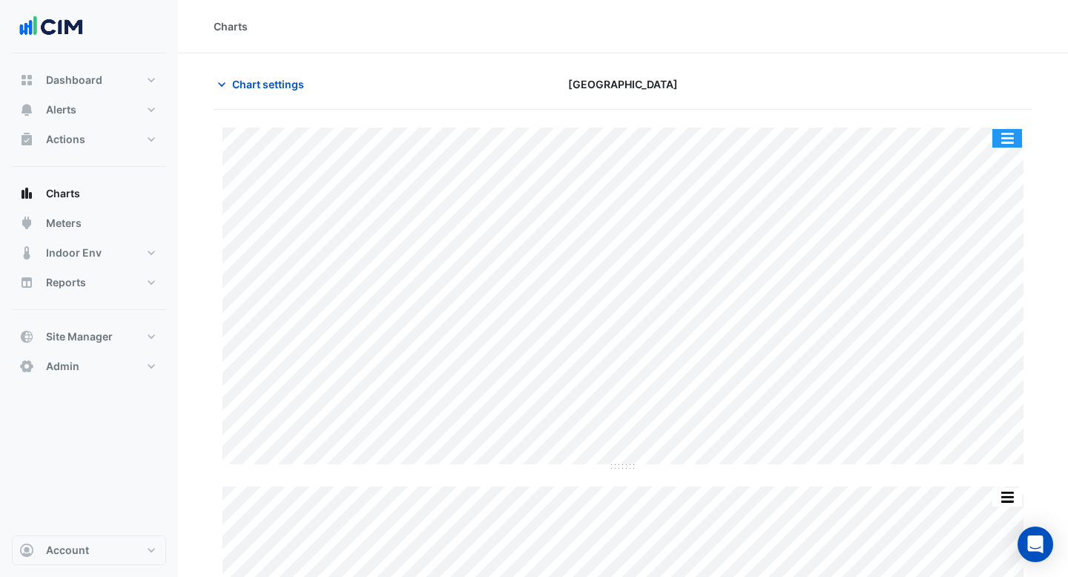
click at [1017, 136] on button "button" at bounding box center [1007, 138] width 30 height 19
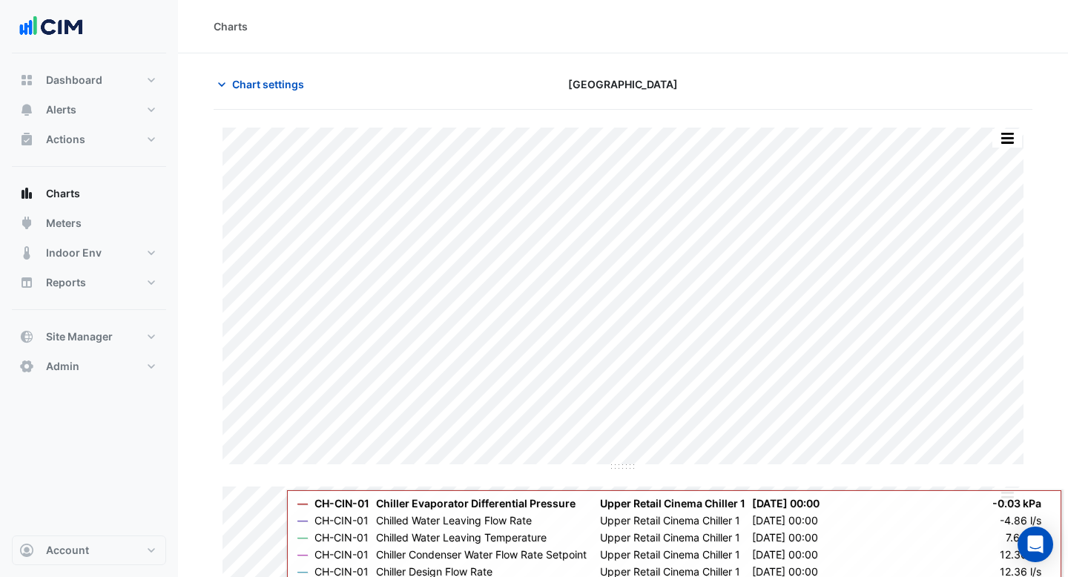
click at [769, 65] on section "Chart settings [GEOGRAPHIC_DATA] Split by Unit Split All Split None Print Save …" at bounding box center [623, 475] width 890 height 845
click at [254, 88] on span "Chart settings" at bounding box center [268, 84] width 72 height 16
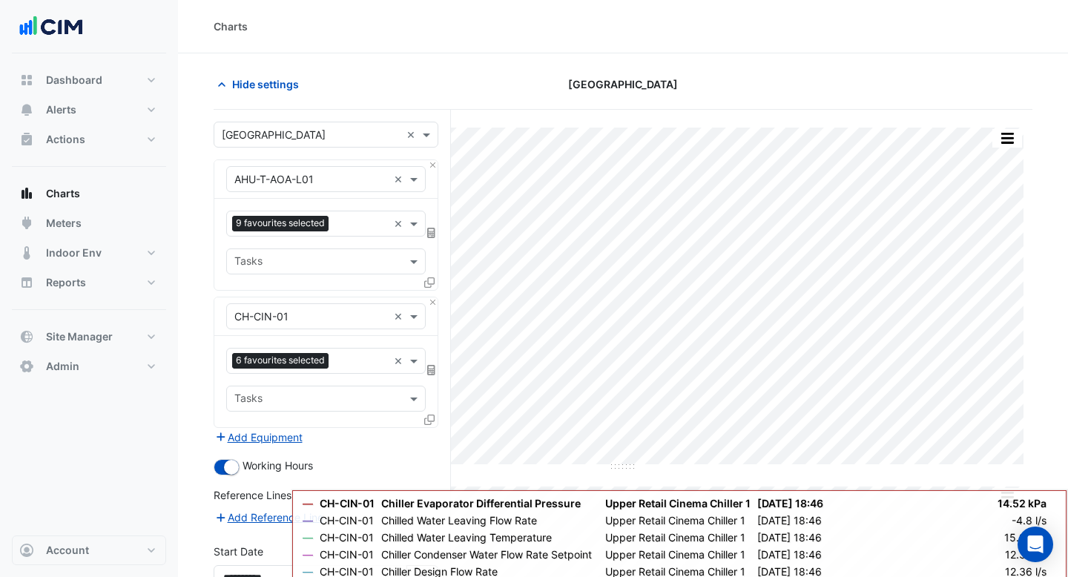
click at [432, 73] on div "Hide settings" at bounding box center [344, 84] width 279 height 26
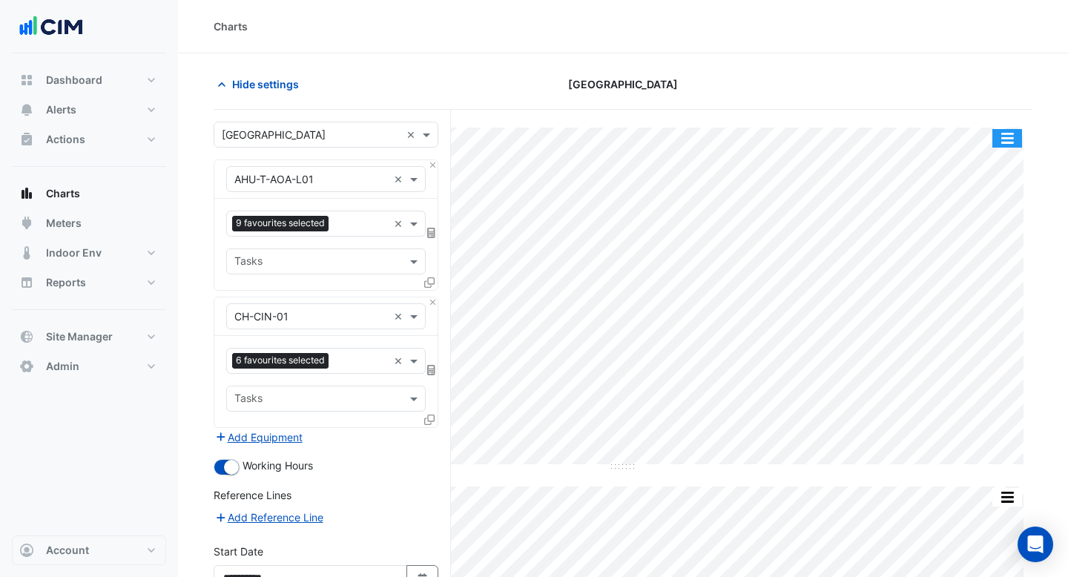
click at [1015, 132] on button "button" at bounding box center [1007, 138] width 30 height 19
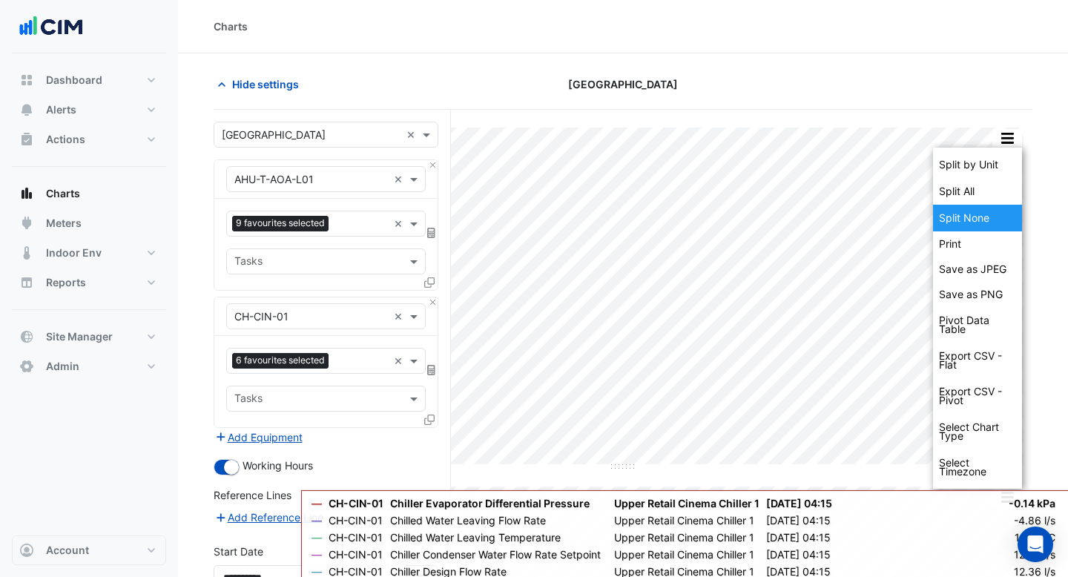
click at [974, 216] on div "Split None" at bounding box center [977, 218] width 89 height 27
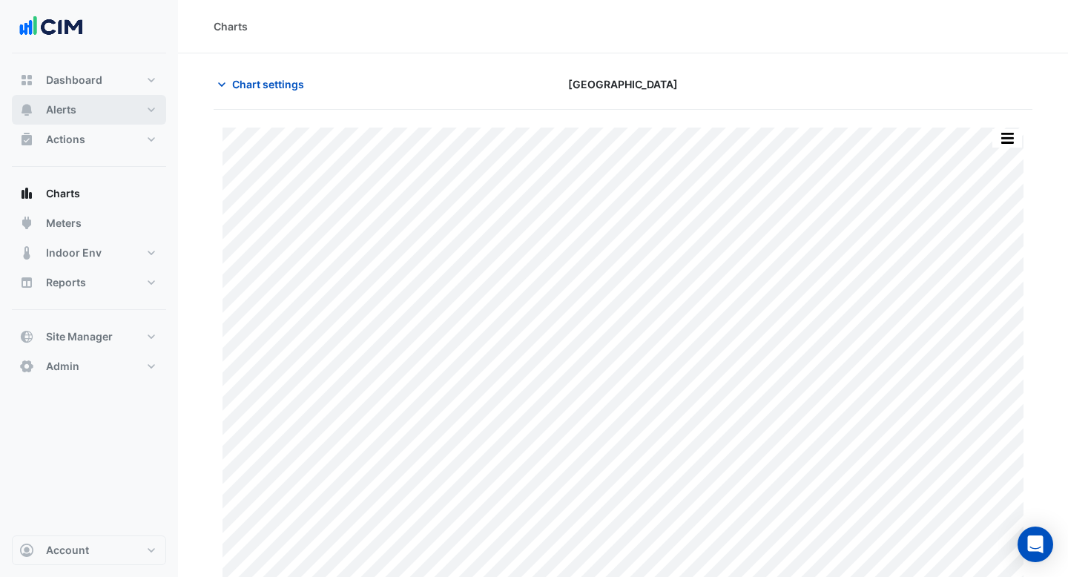
click at [101, 119] on button "Alerts" at bounding box center [89, 110] width 154 height 30
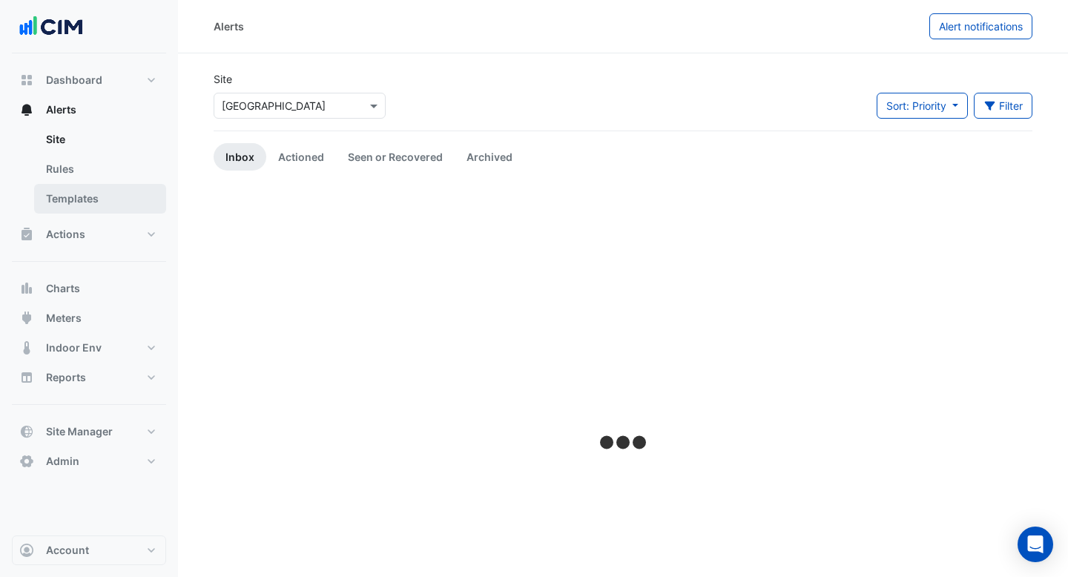
click at [85, 198] on link "Templates" at bounding box center [100, 199] width 132 height 30
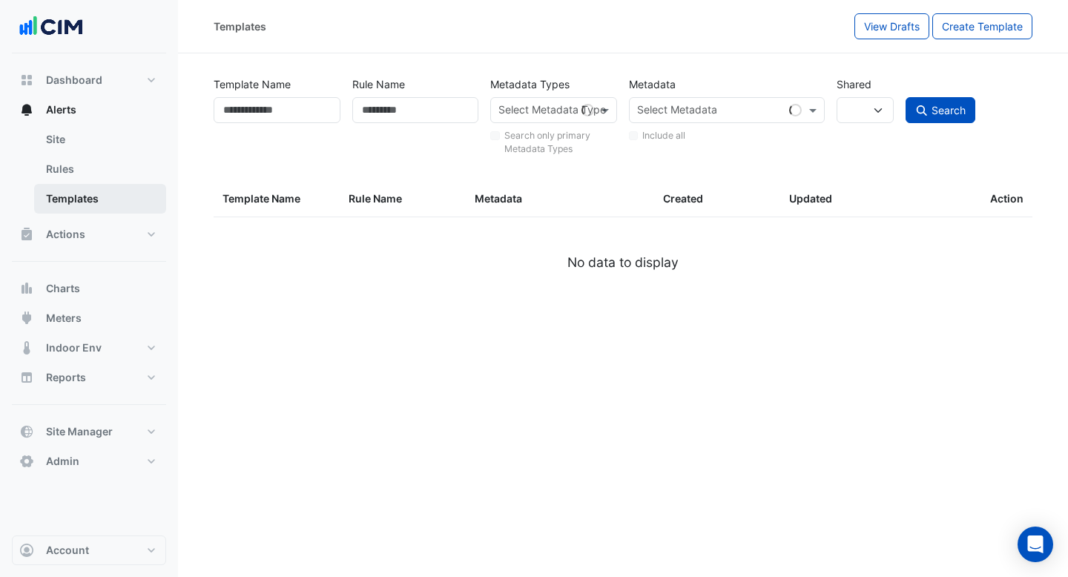
select select
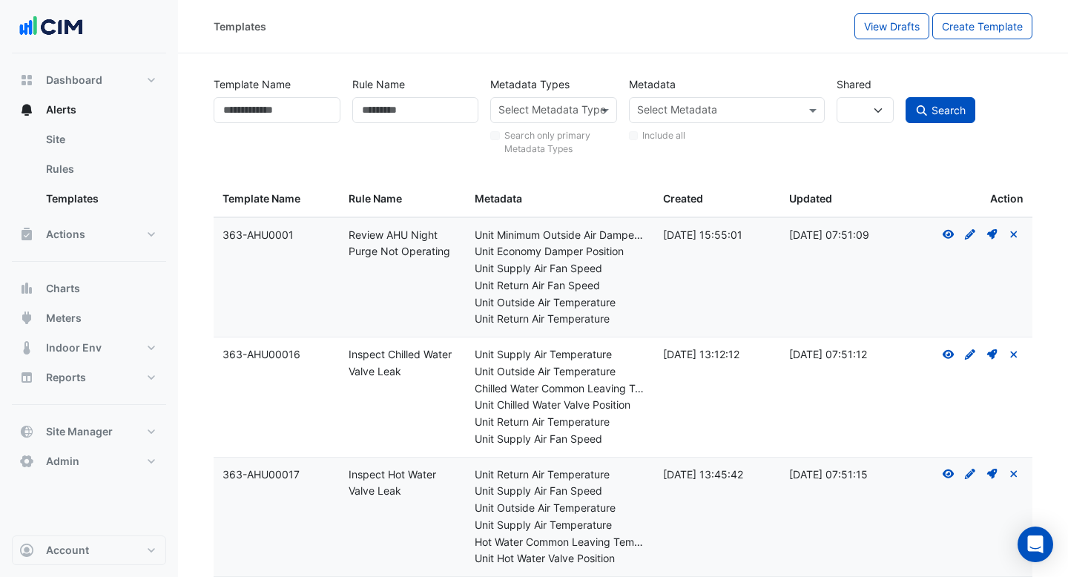
drag, startPoint x: 405, startPoint y: 377, endPoint x: 343, endPoint y: 357, distance: 64.5
click at [343, 357] on datatable-body-cell "Rule Name: Inspect Chilled Water Valve Leak" at bounding box center [403, 396] width 126 height 119
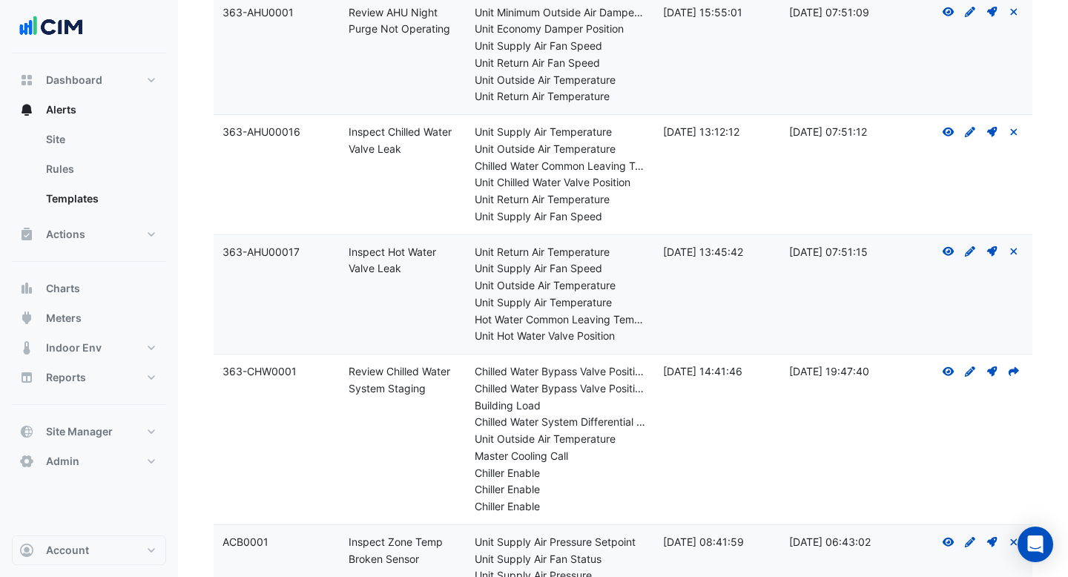
scroll to position [283, 0]
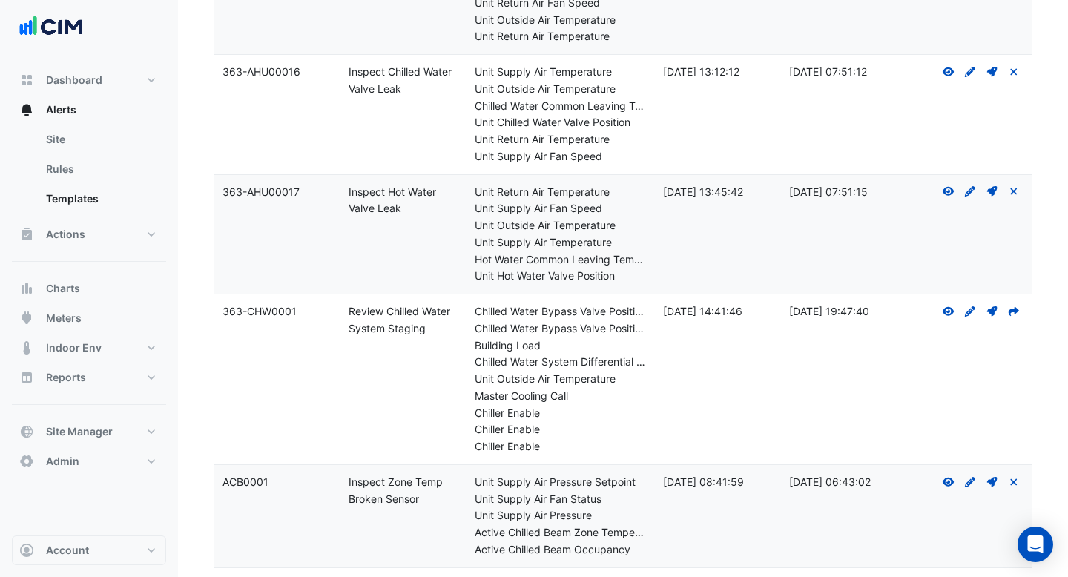
drag, startPoint x: 430, startPoint y: 331, endPoint x: 346, endPoint y: 314, distance: 86.2
click at [346, 314] on datatable-body-cell "Rule Name: Review Chilled Water System Staging" at bounding box center [403, 379] width 126 height 170
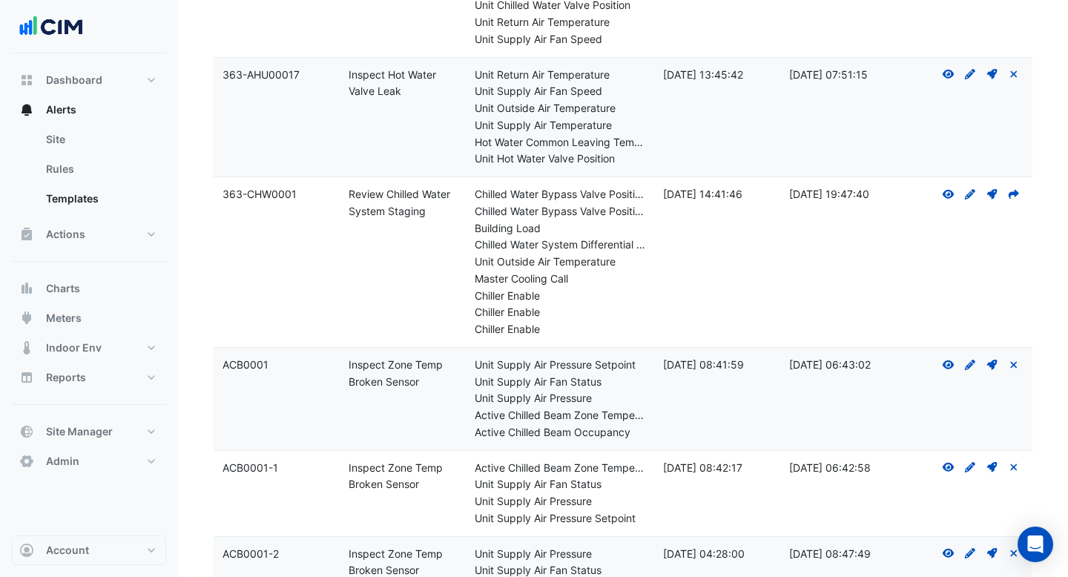
drag, startPoint x: 412, startPoint y: 381, endPoint x: 349, endPoint y: 362, distance: 66.6
click at [349, 362] on div "Rule Name: Inspect Zone Temp Broken Sensor" at bounding box center [403, 374] width 108 height 34
click at [373, 406] on datatable-body-cell "Rule Name: Inspect Zone Temp Broken Sensor" at bounding box center [403, 399] width 126 height 102
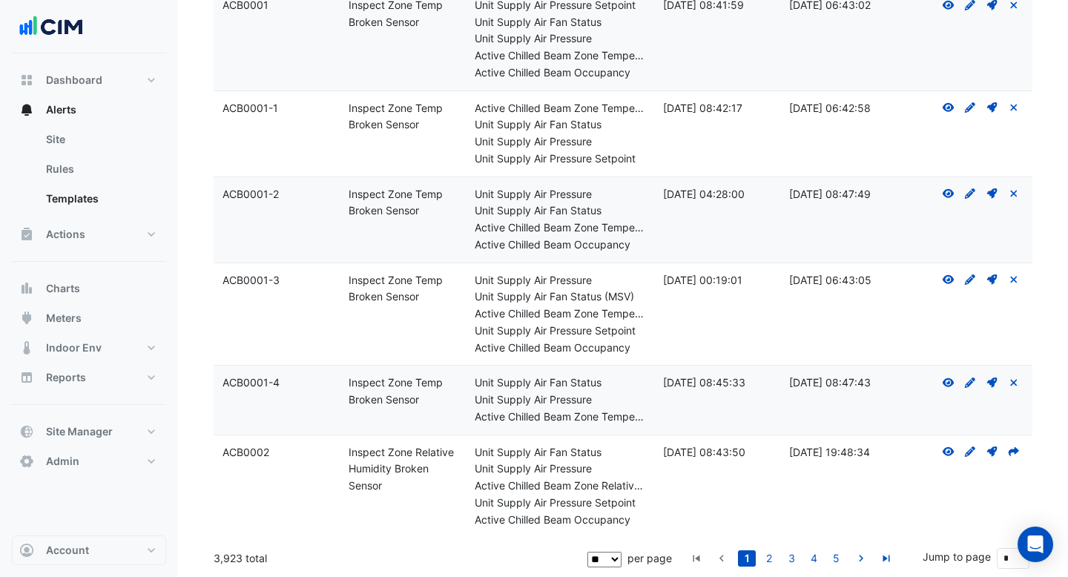
drag, startPoint x: 245, startPoint y: 561, endPoint x: 216, endPoint y: 561, distance: 28.9
click at [215, 561] on div "3,923 total" at bounding box center [399, 558] width 371 height 37
click at [239, 549] on div "3,923 total" at bounding box center [399, 558] width 371 height 37
click at [616, 555] on select "** ** ** ***" at bounding box center [604, 560] width 35 height 16
select select "***"
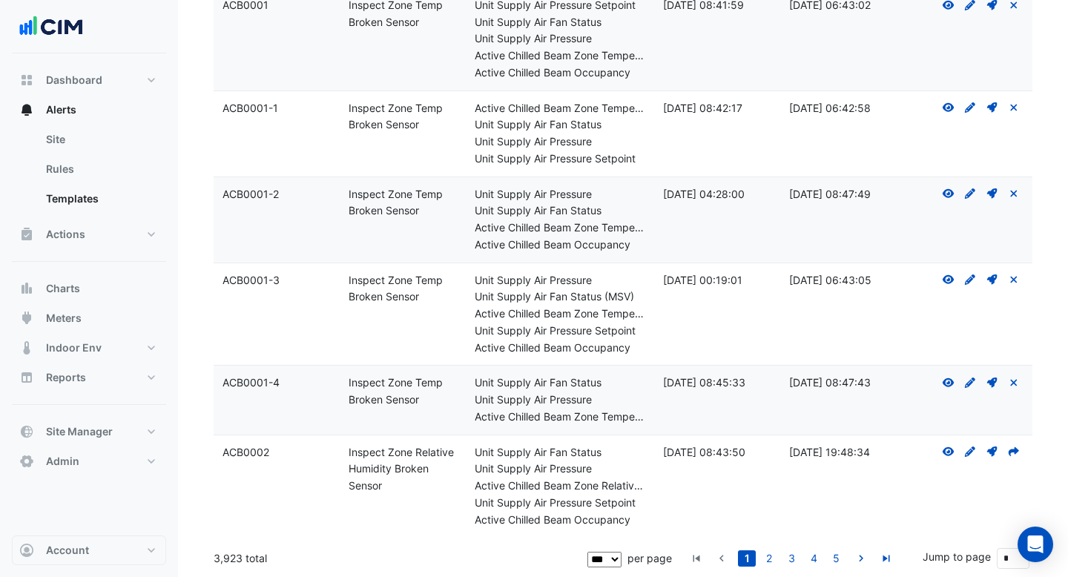
click at [589, 552] on select "** ** ** ***" at bounding box center [604, 560] width 35 height 16
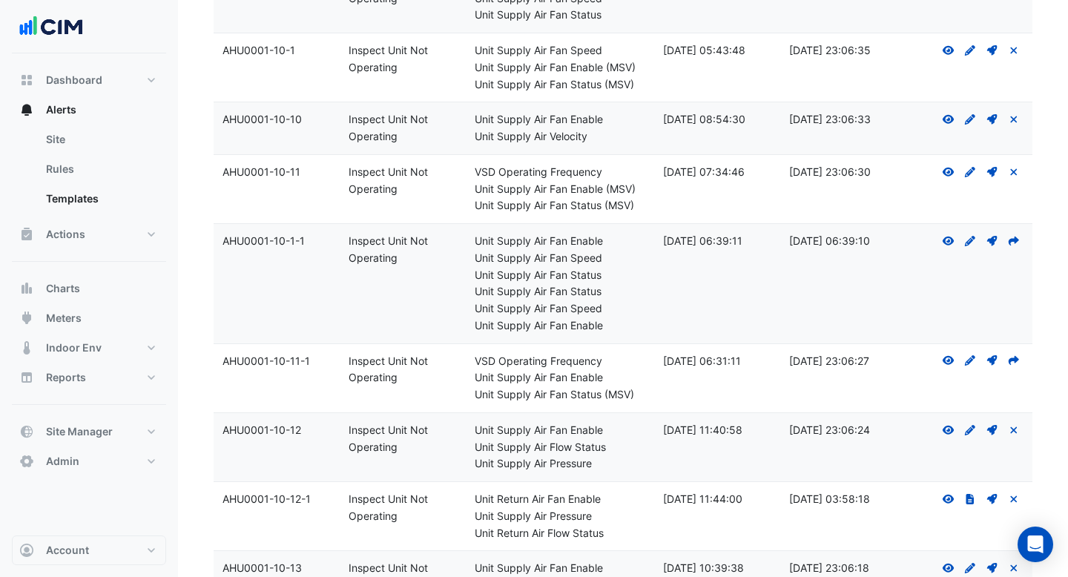
scroll to position [3834, 0]
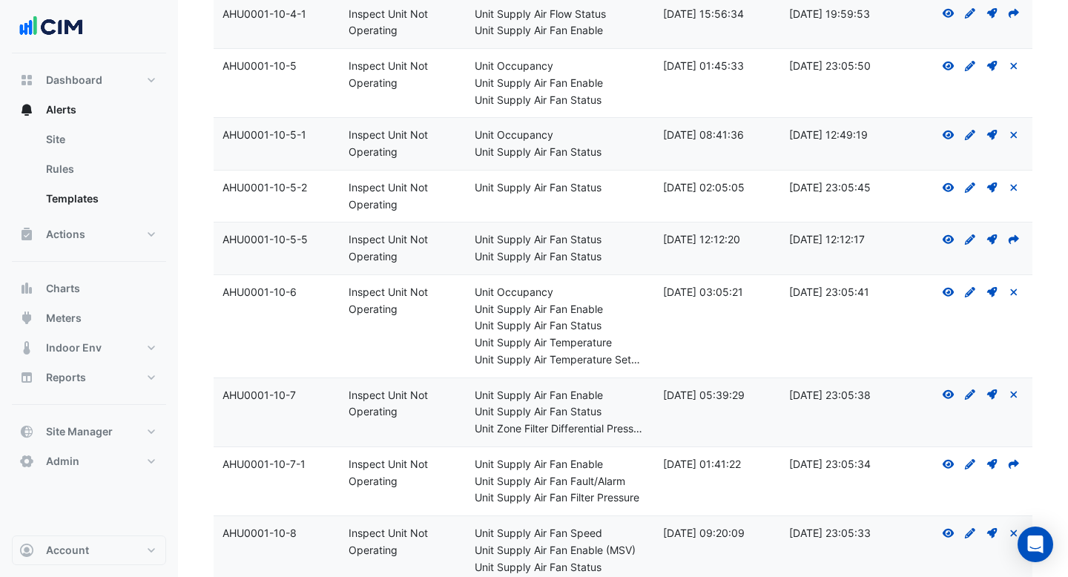
drag, startPoint x: 402, startPoint y: 414, endPoint x: 342, endPoint y: 394, distance: 63.1
click at [342, 394] on datatable-body-cell "Rule Name: Inspect Unit Not Operating" at bounding box center [403, 412] width 126 height 68
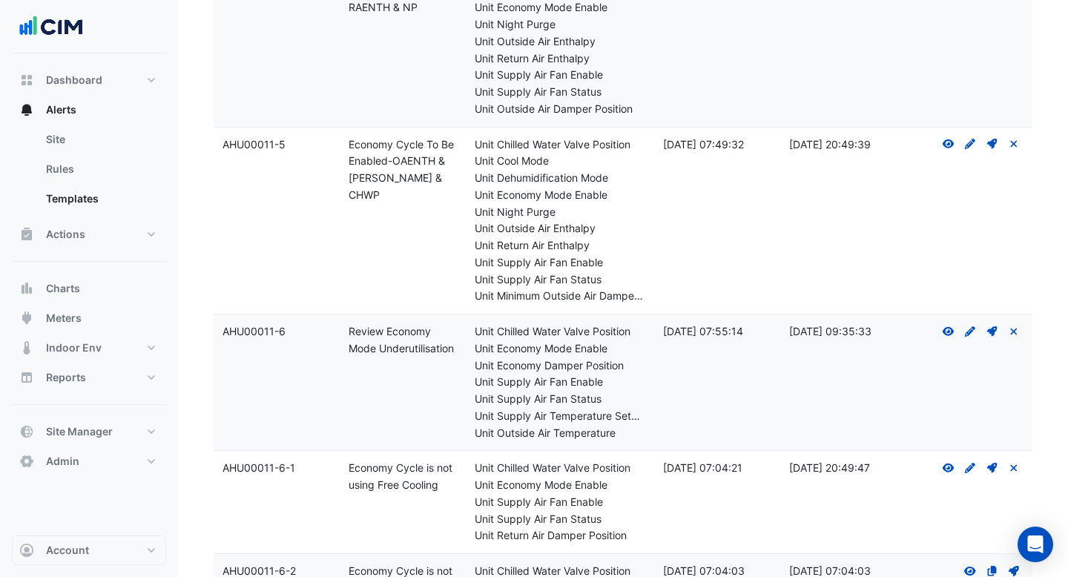
scroll to position [5495, 0]
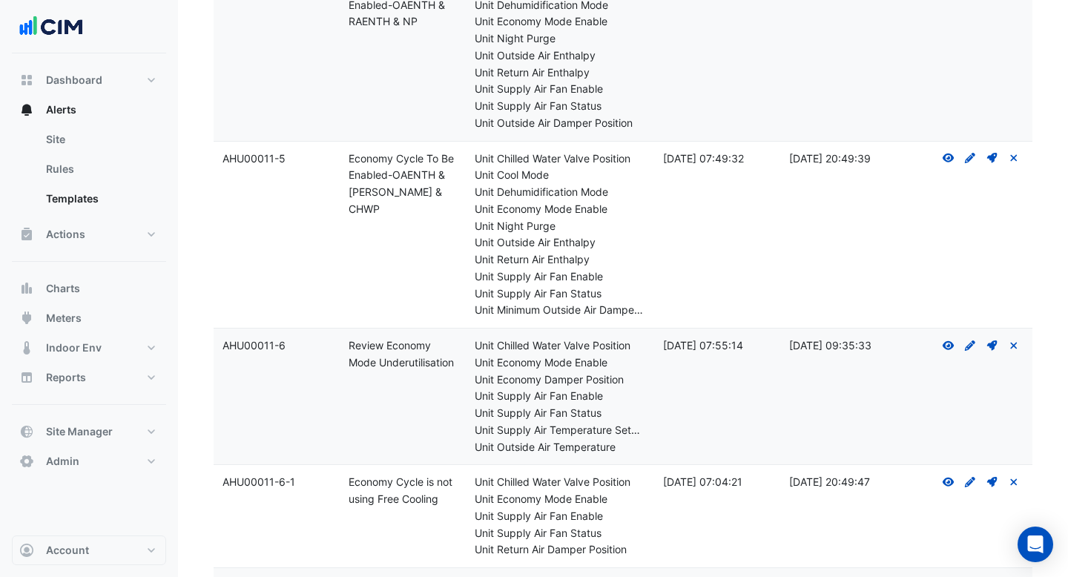
drag, startPoint x: 434, startPoint y: 192, endPoint x: 349, endPoint y: 159, distance: 91.6
click at [349, 159] on div "Rule Name: Economy Cycle To Be Enabled-OAENTH & [PERSON_NAME] & CHWP" at bounding box center [403, 184] width 108 height 67
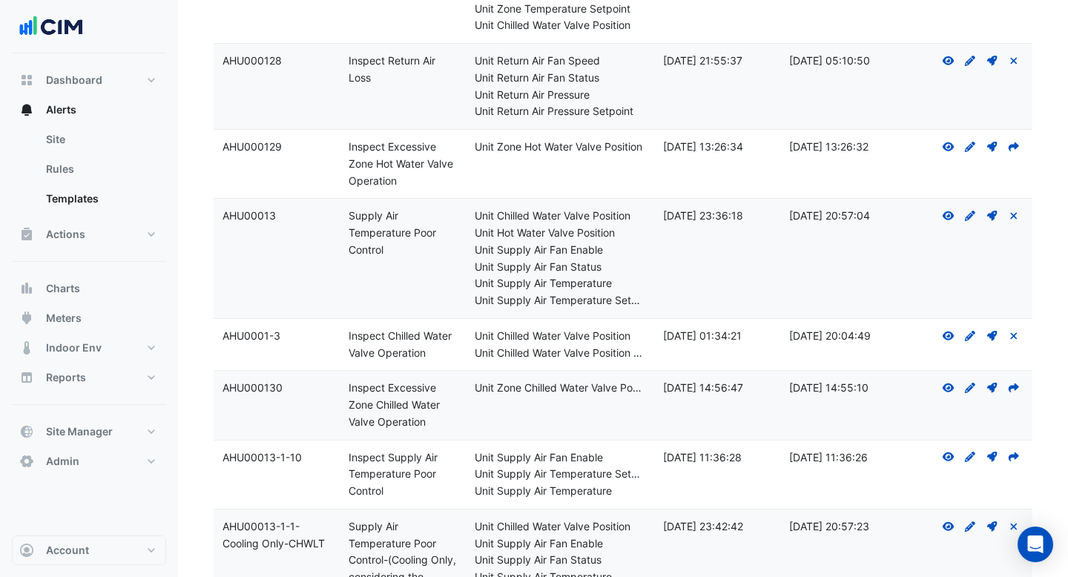
scroll to position [8496, 0]
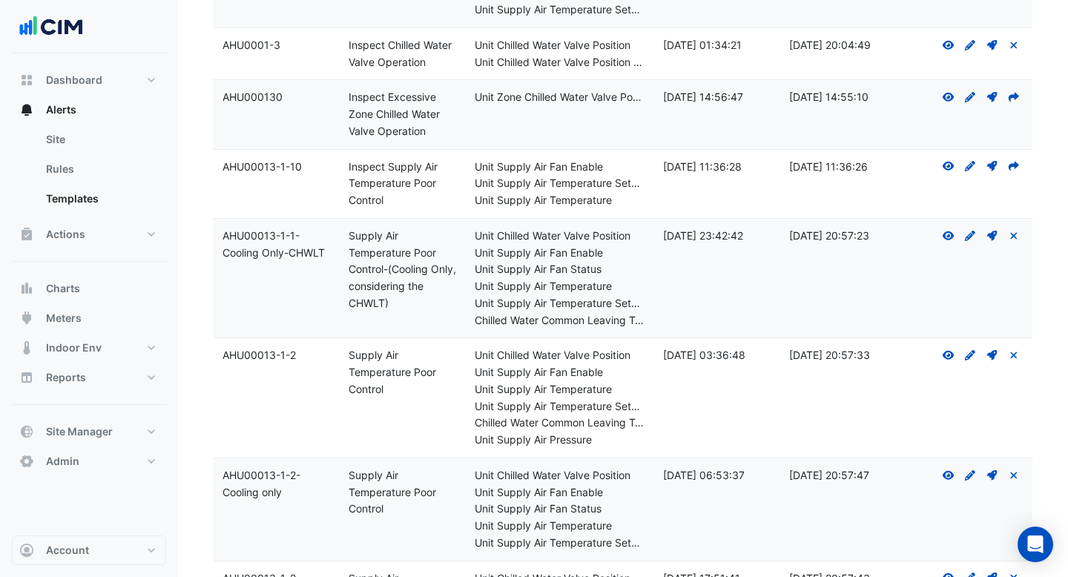
drag, startPoint x: 389, startPoint y: 201, endPoint x: 345, endPoint y: 169, distance: 54.7
click at [345, 168] on datatable-body-cell "Rule Name: Inspect Supply Air Temperature Poor Control" at bounding box center [403, 184] width 126 height 68
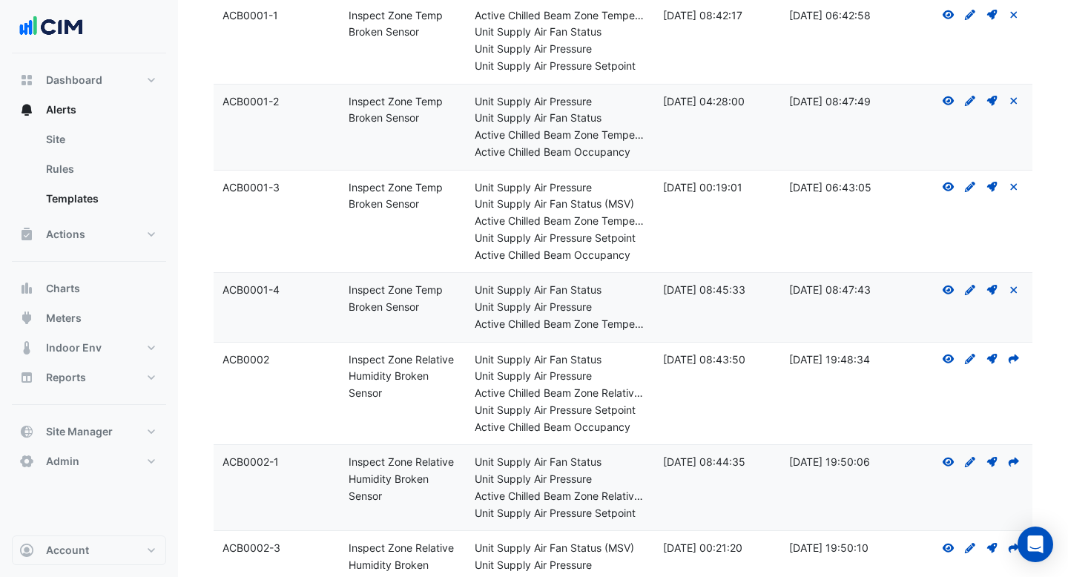
scroll to position [849, 0]
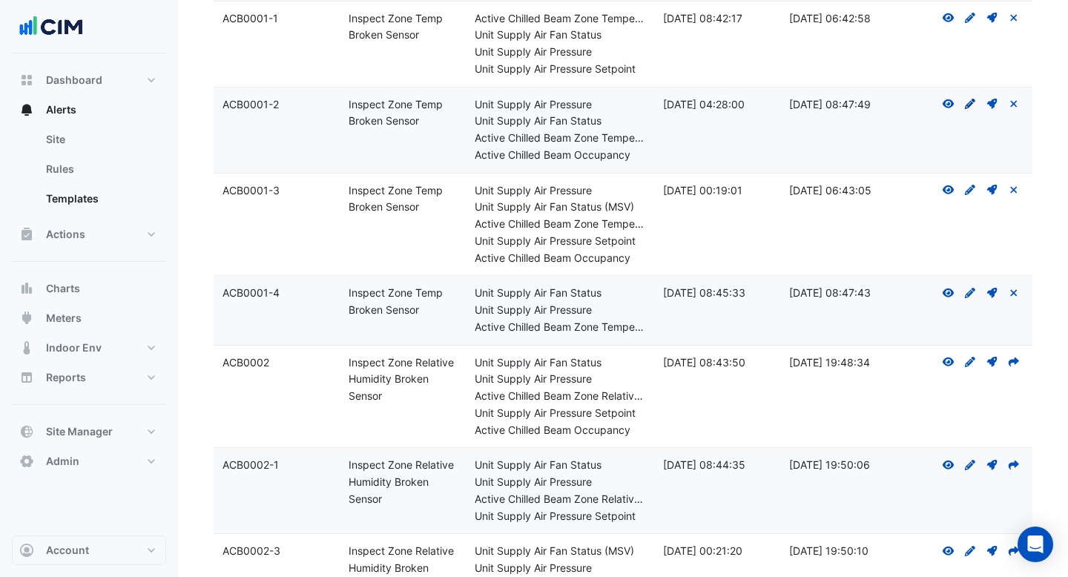
click at [967, 105] on icon at bounding box center [970, 104] width 10 height 10
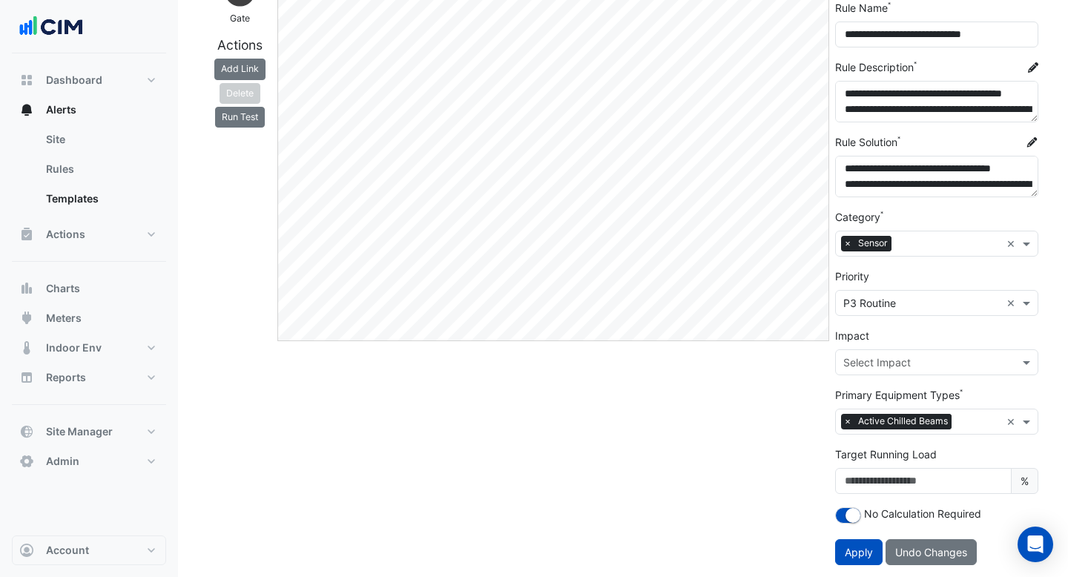
scroll to position [194, 0]
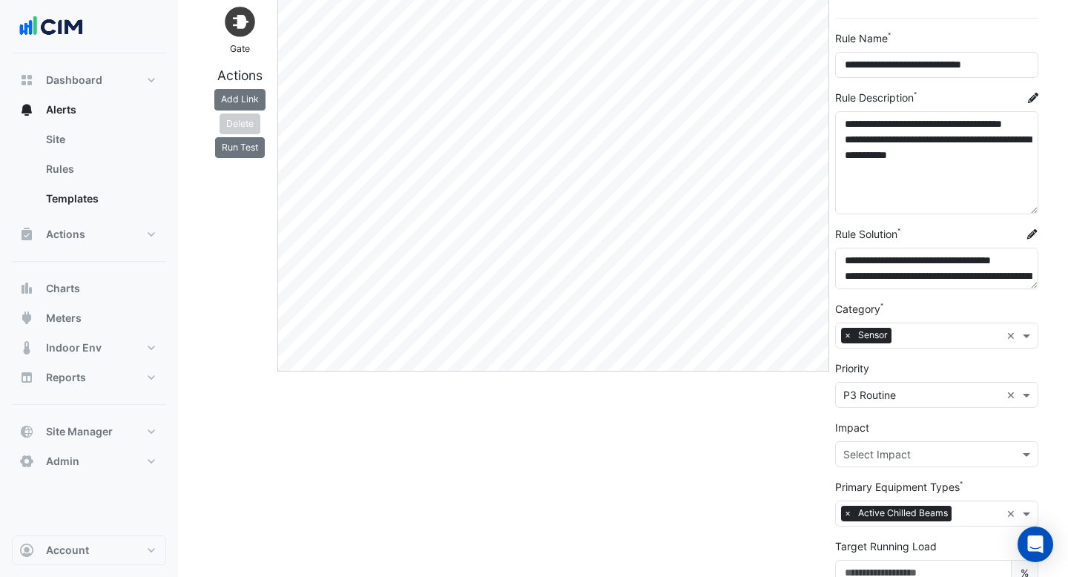
drag, startPoint x: 1027, startPoint y: 143, endPoint x: 1027, endPoint y: 205, distance: 62.3
click at [1027, 205] on textarea "**********" at bounding box center [936, 162] width 203 height 103
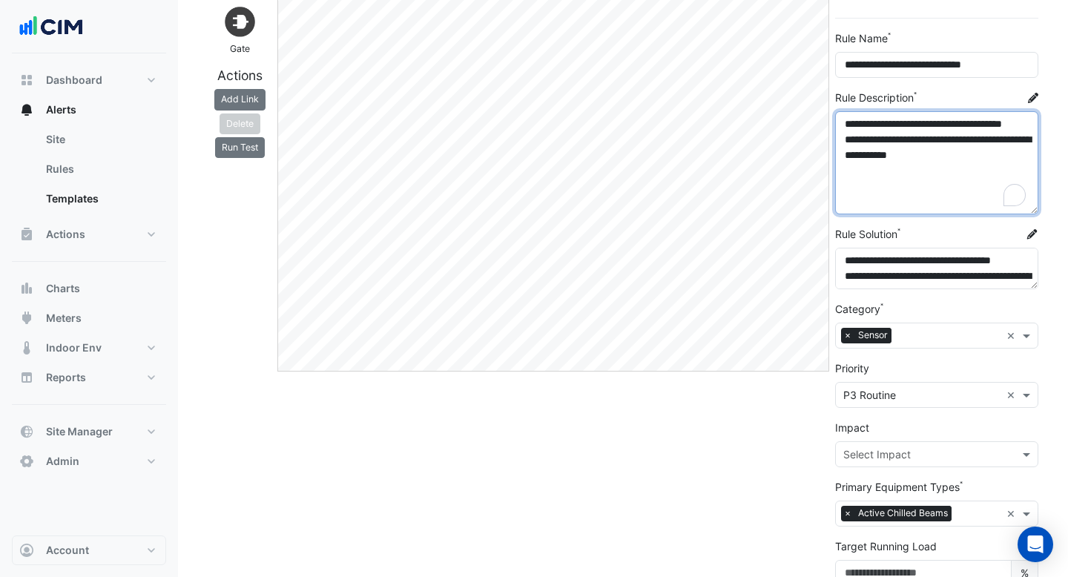
drag, startPoint x: 988, startPoint y: 168, endPoint x: 907, endPoint y: 151, distance: 83.2
click at [907, 151] on textarea "**********" at bounding box center [936, 162] width 203 height 103
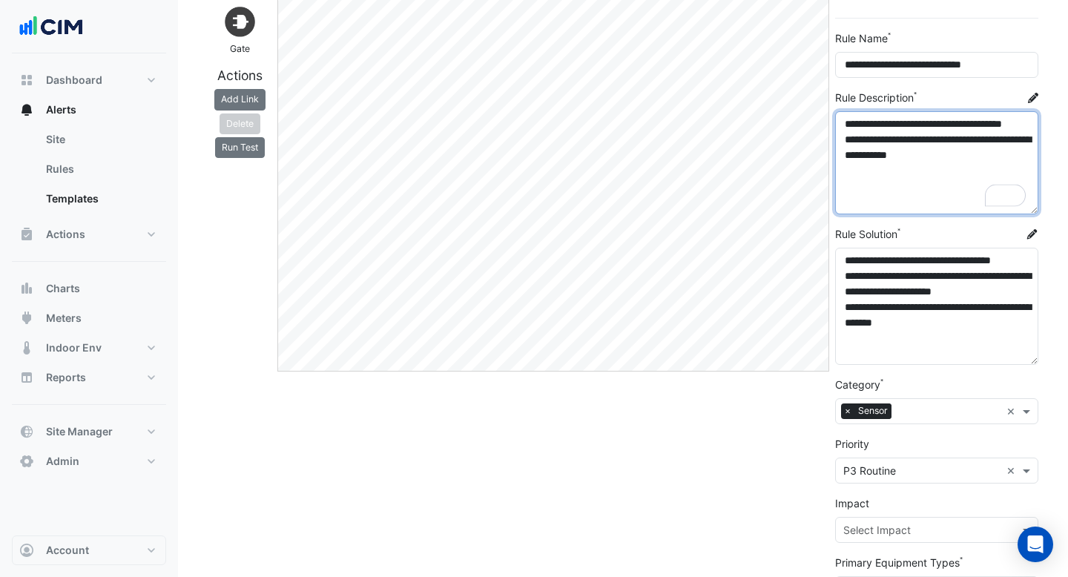
drag, startPoint x: 1034, startPoint y: 285, endPoint x: 1032, endPoint y: 360, distance: 75.7
click at [1032, 360] on textarea "**********" at bounding box center [936, 306] width 203 height 117
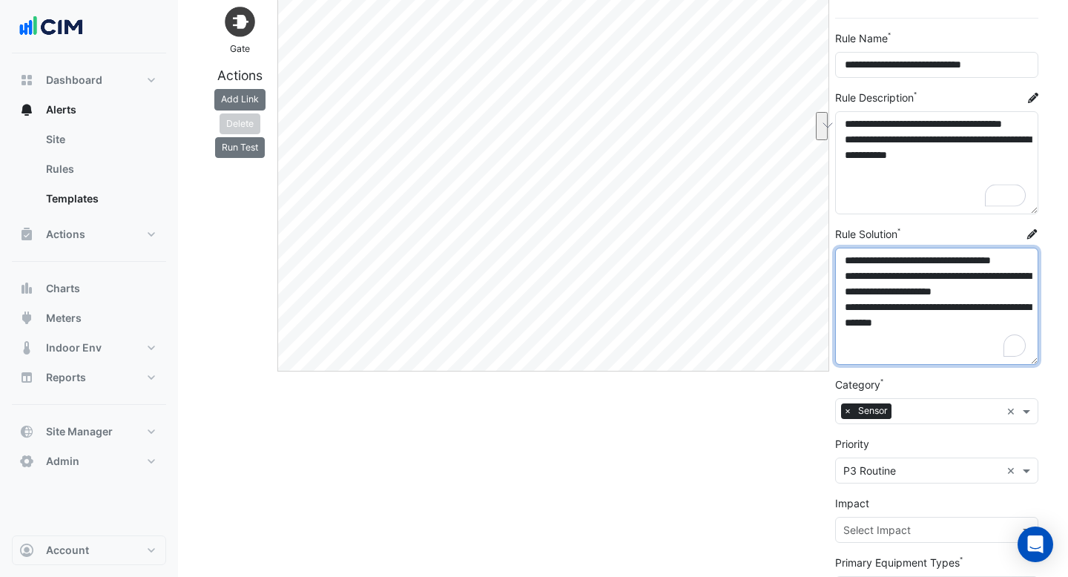
drag, startPoint x: 862, startPoint y: 259, endPoint x: 960, endPoint y: 259, distance: 98.6
click at [960, 259] on textarea "**********" at bounding box center [936, 306] width 203 height 117
drag, startPoint x: 908, startPoint y: 300, endPoint x: 868, endPoint y: 281, distance: 43.5
click at [868, 281] on textarea "**********" at bounding box center [936, 306] width 203 height 117
drag, startPoint x: 942, startPoint y: 334, endPoint x: 885, endPoint y: 321, distance: 58.5
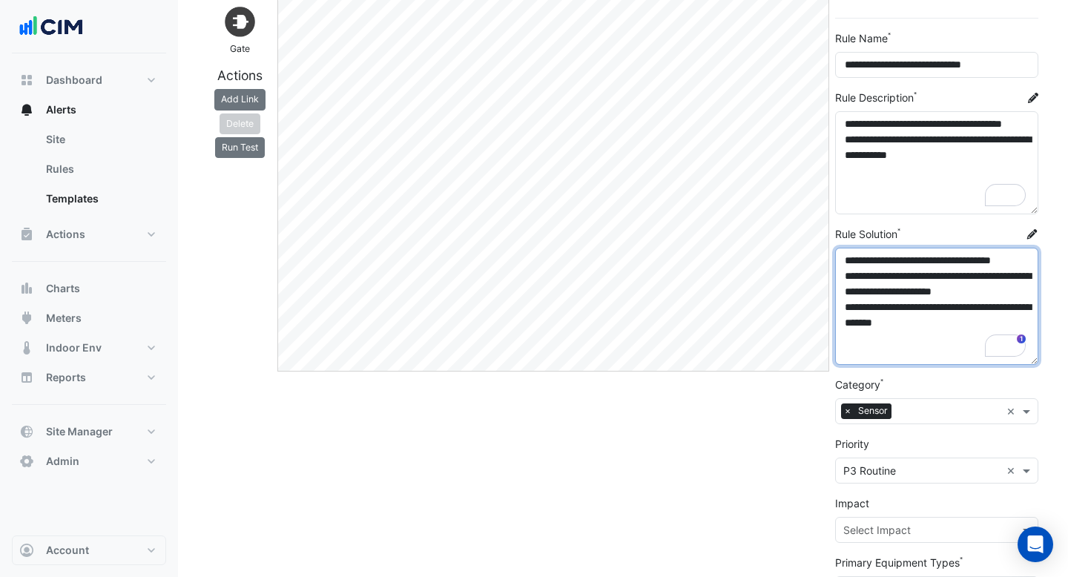
click at [885, 321] on textarea "**********" at bounding box center [936, 306] width 203 height 117
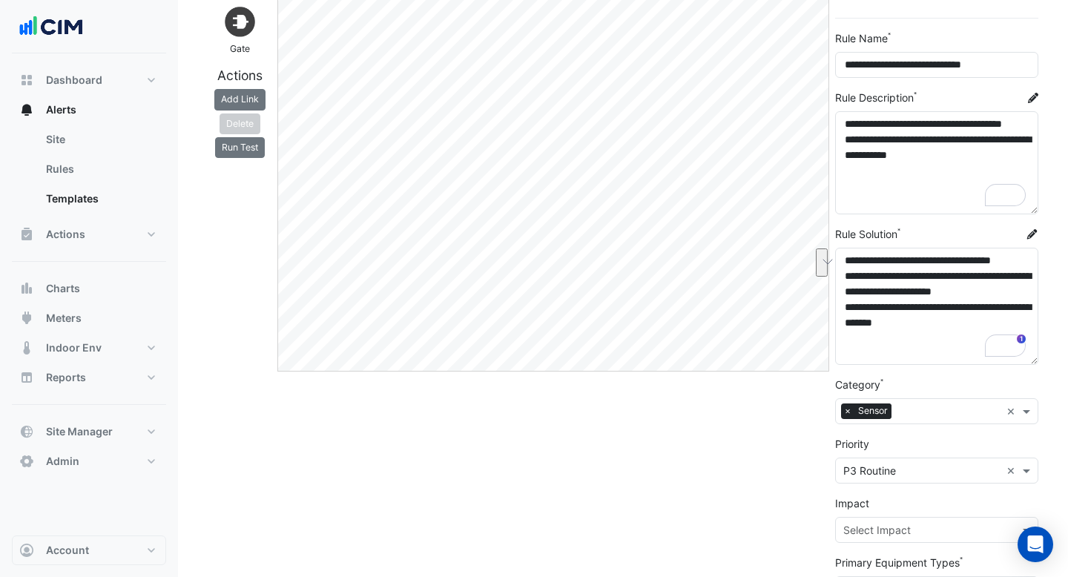
click at [523, 372] on div "Edit" at bounding box center [553, 311] width 558 height 867
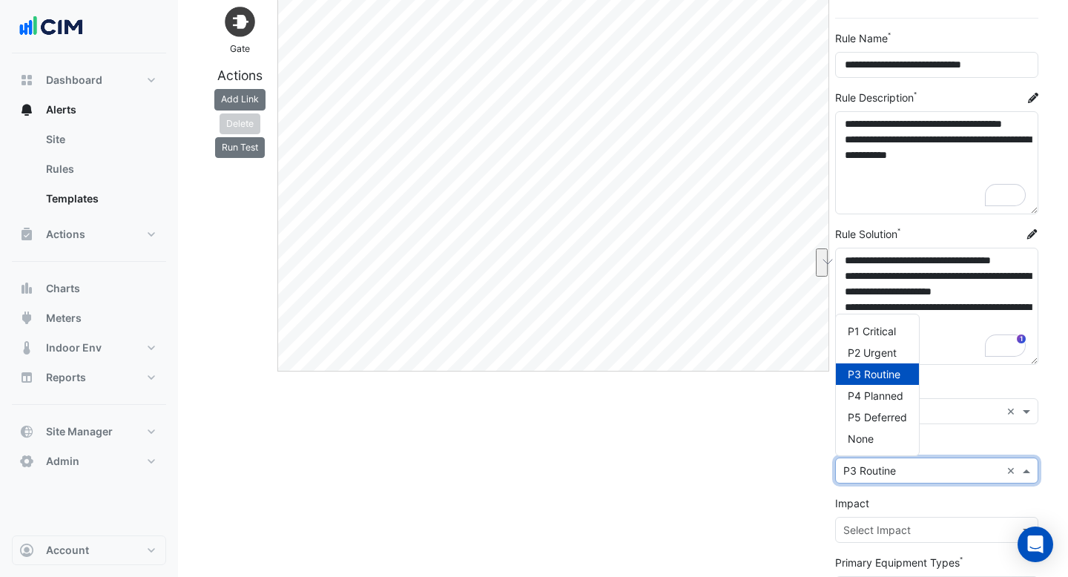
click at [1027, 466] on span at bounding box center [1028, 471] width 19 height 16
click at [658, 454] on div "Edit" at bounding box center [553, 311] width 558 height 867
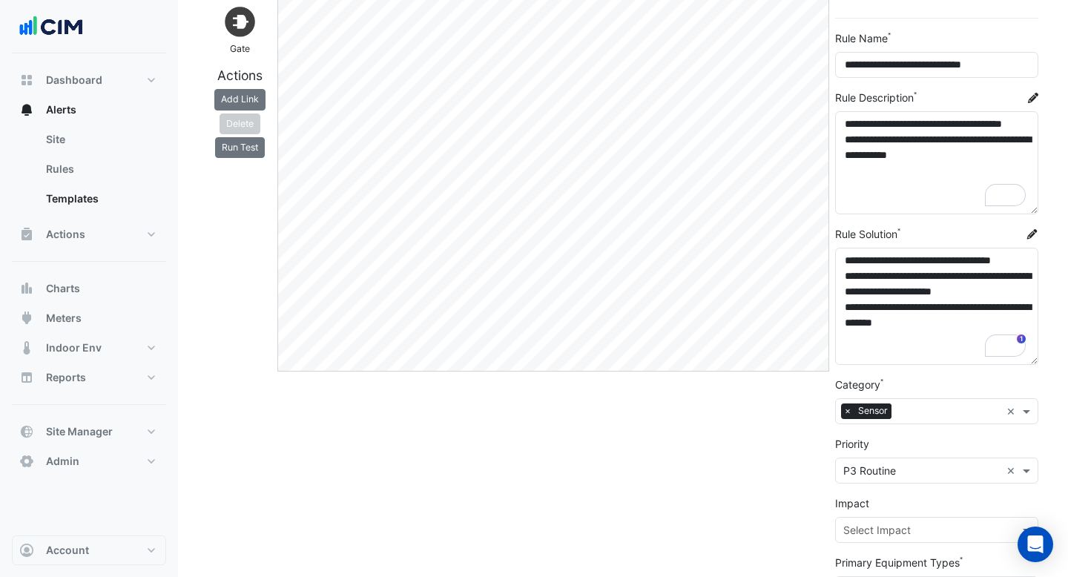
click at [874, 248] on div "**********" at bounding box center [623, 305] width 836 height 879
click at [74, 370] on span "Reports" at bounding box center [66, 377] width 40 height 15
select select "***"
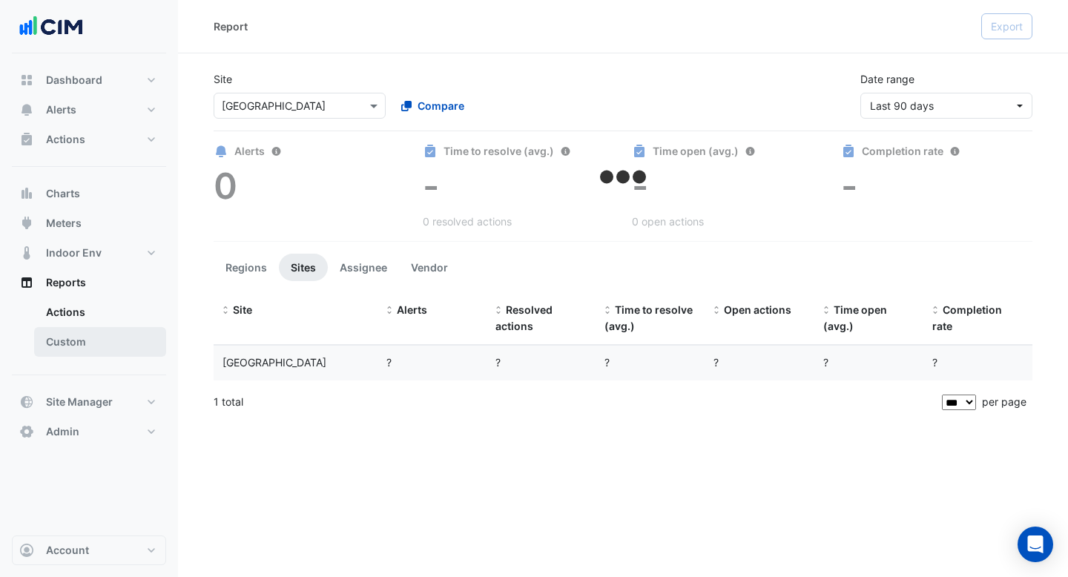
click at [76, 350] on link "Custom" at bounding box center [100, 342] width 132 height 30
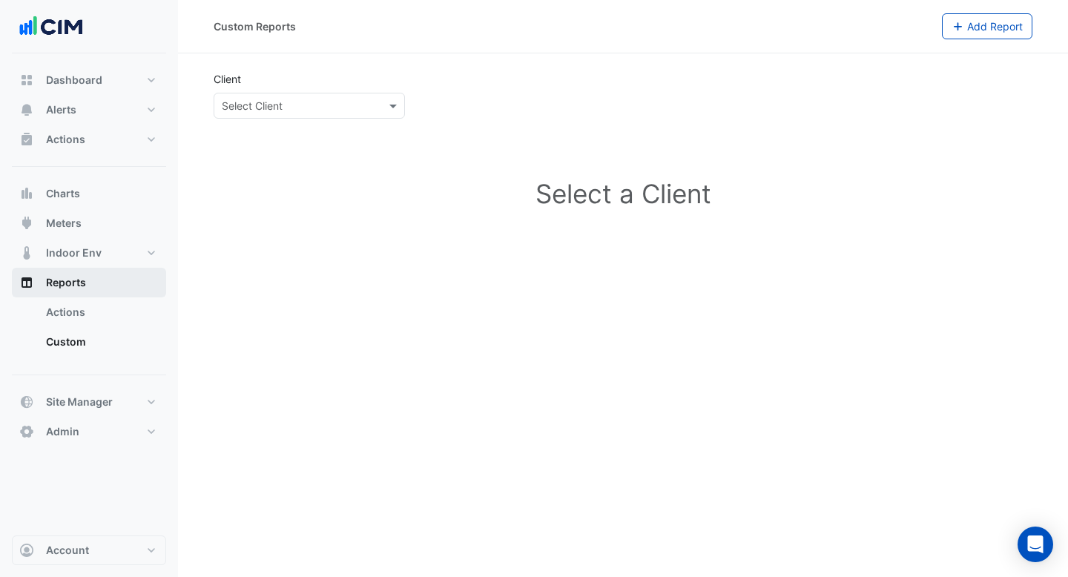
click at [67, 269] on button "Reports" at bounding box center [89, 283] width 154 height 30
click at [116, 305] on link "Actions" at bounding box center [100, 312] width 132 height 30
select select "***"
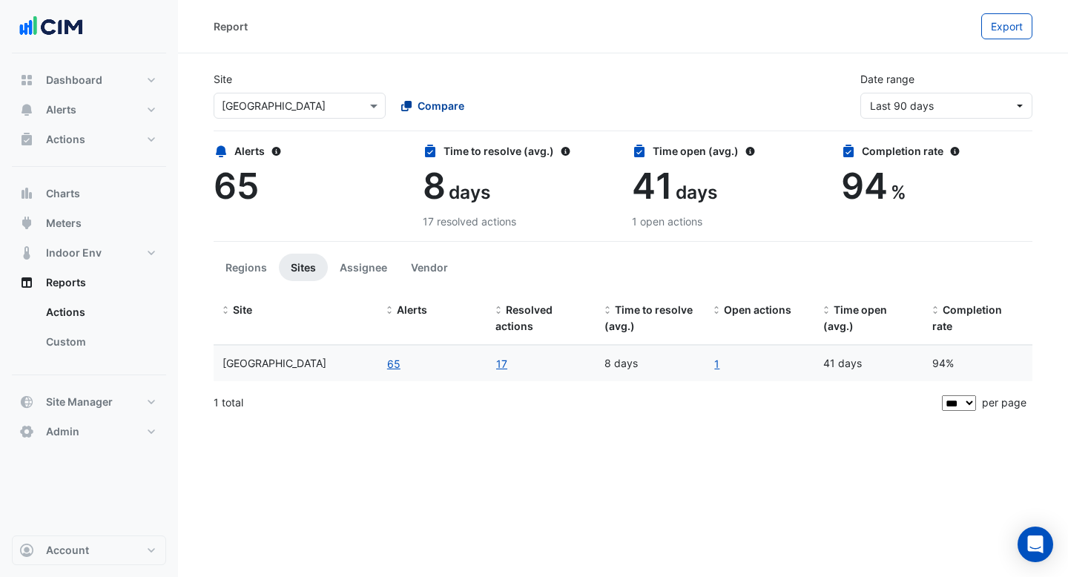
click at [453, 104] on span "Compare" at bounding box center [440, 106] width 47 height 16
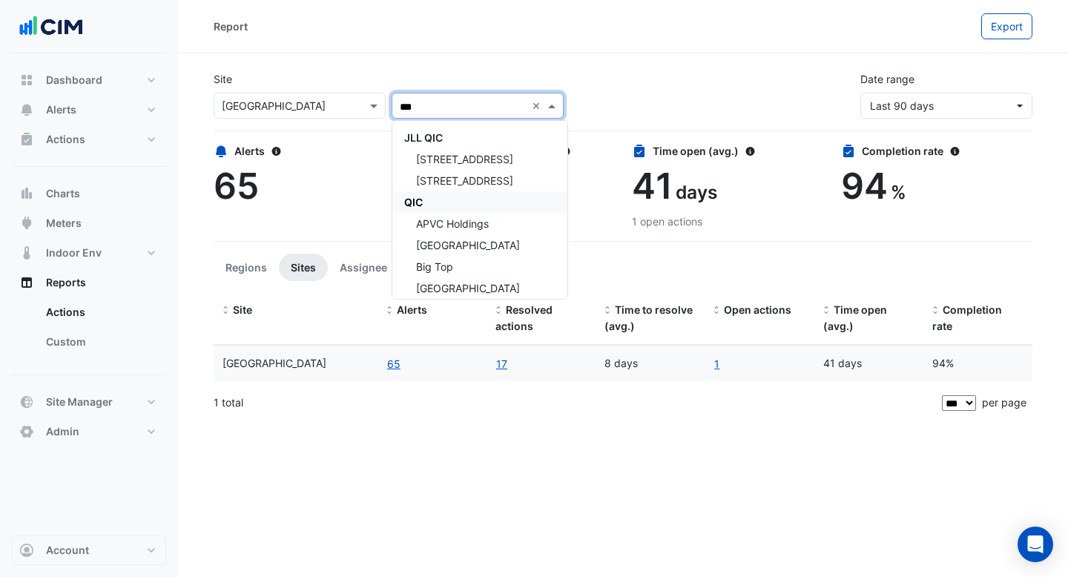
click at [445, 204] on div "QIC" at bounding box center [479, 202] width 175 height 22
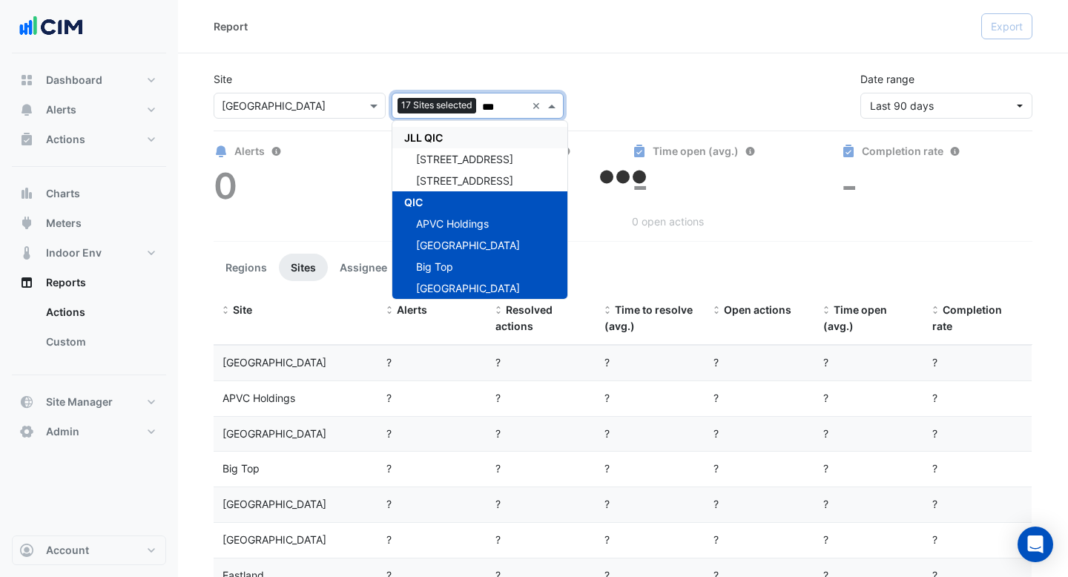
type input "***"
click at [636, 24] on div "Report" at bounding box center [597, 26] width 767 height 26
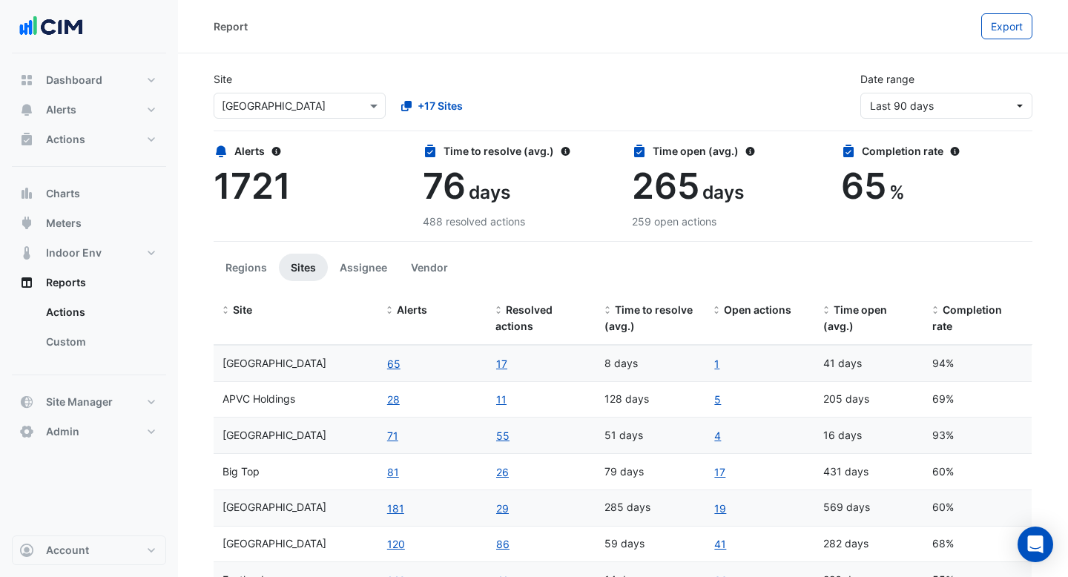
scroll to position [32, 0]
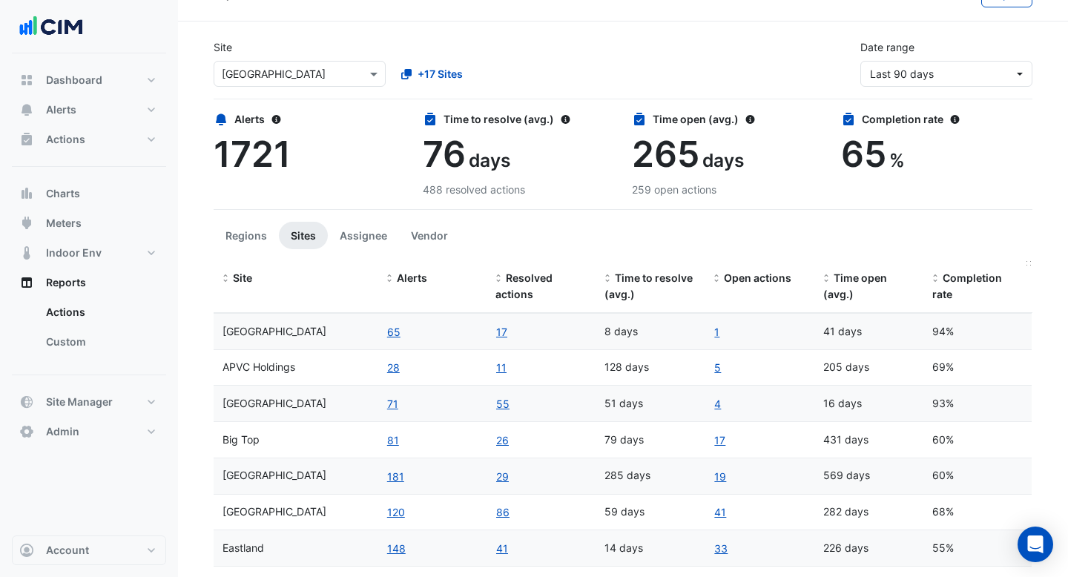
click at [970, 280] on span "Completion rate" at bounding box center [967, 286] width 70 height 30
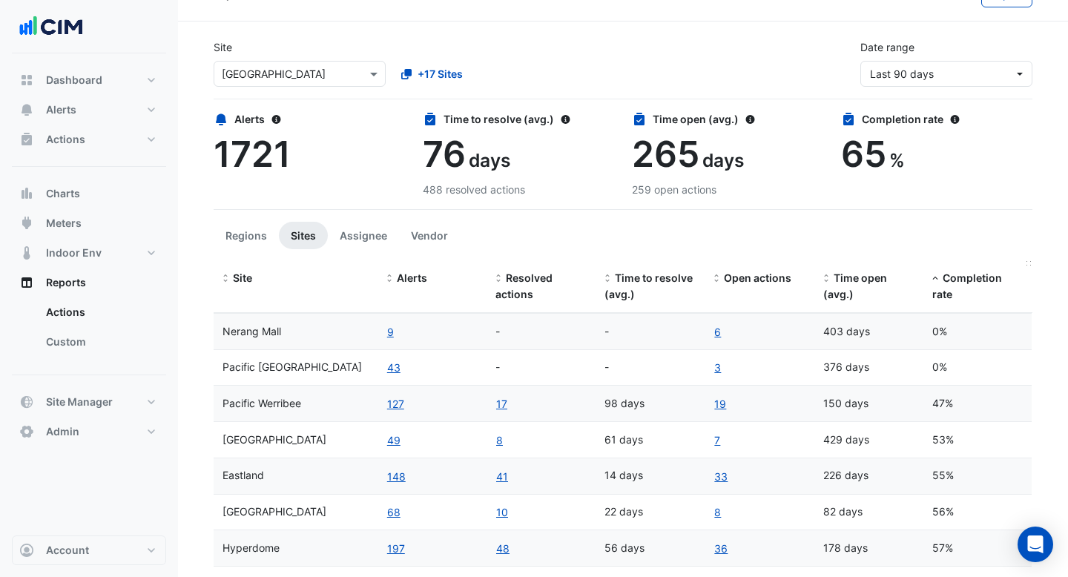
click at [970, 280] on span "Completion rate" at bounding box center [967, 286] width 70 height 30
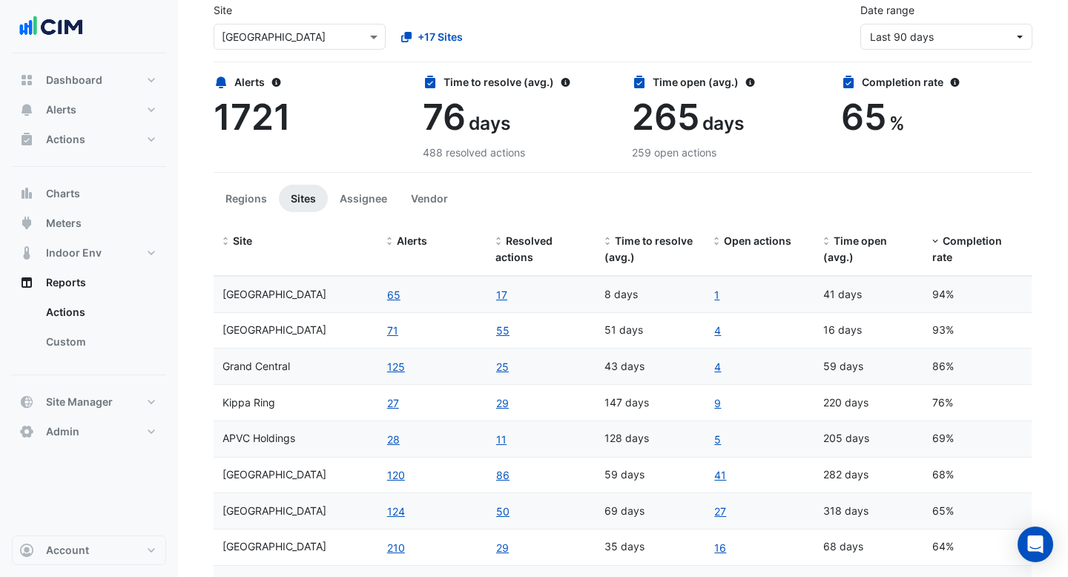
scroll to position [70, 0]
drag, startPoint x: 639, startPoint y: 296, endPoint x: 604, endPoint y: 297, distance: 35.6
click at [604, 297] on datatable-body-cell "8 days" at bounding box center [649, 294] width 109 height 36
click at [540, 331] on div "55" at bounding box center [540, 330] width 91 height 18
click at [497, 363] on link "25" at bounding box center [502, 365] width 14 height 17
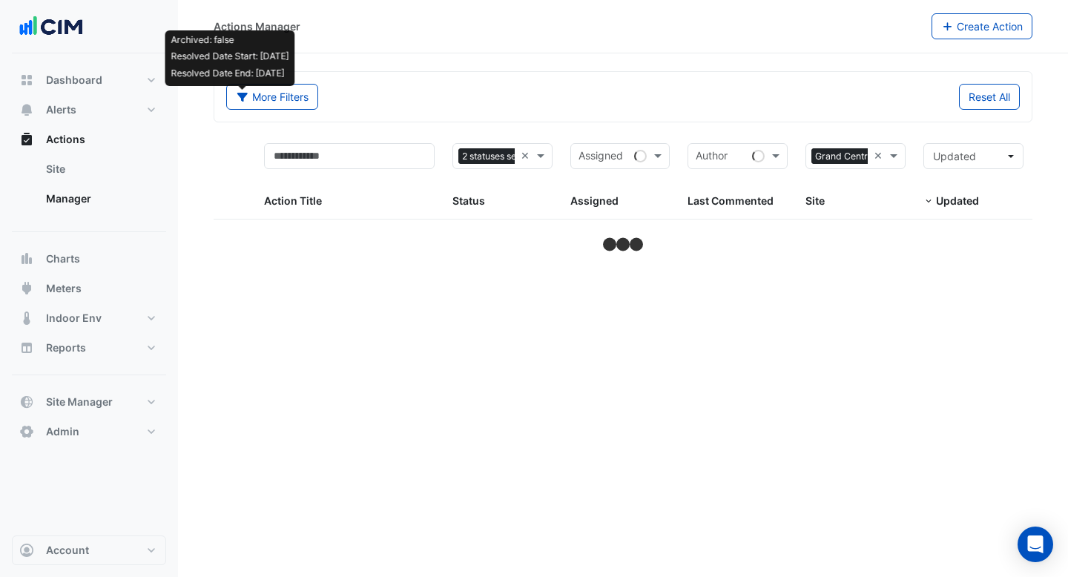
select select "***"
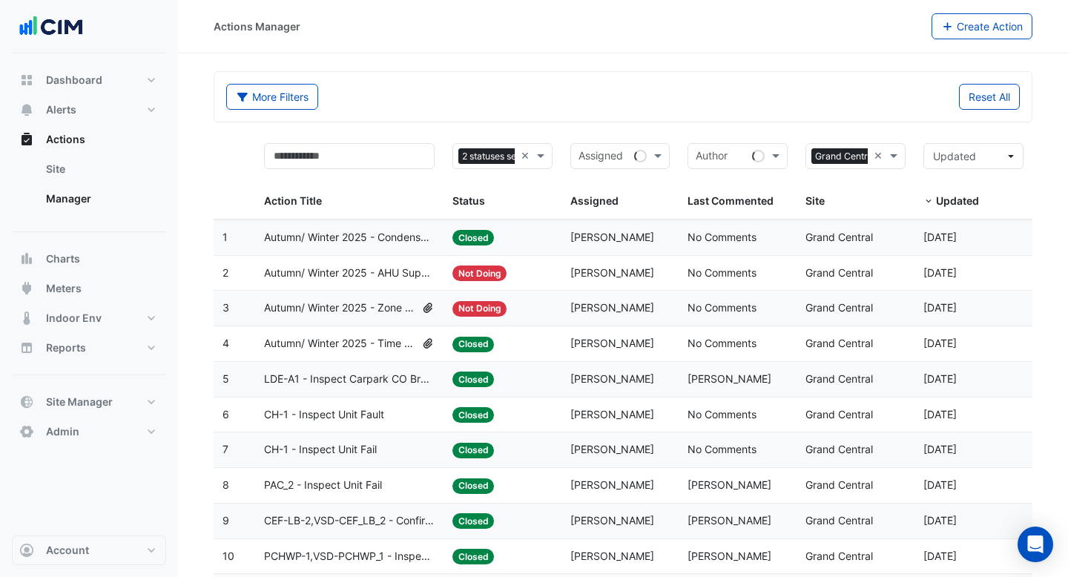
scroll to position [1, 0]
click at [510, 242] on div "Status: Closed" at bounding box center [502, 236] width 100 height 17
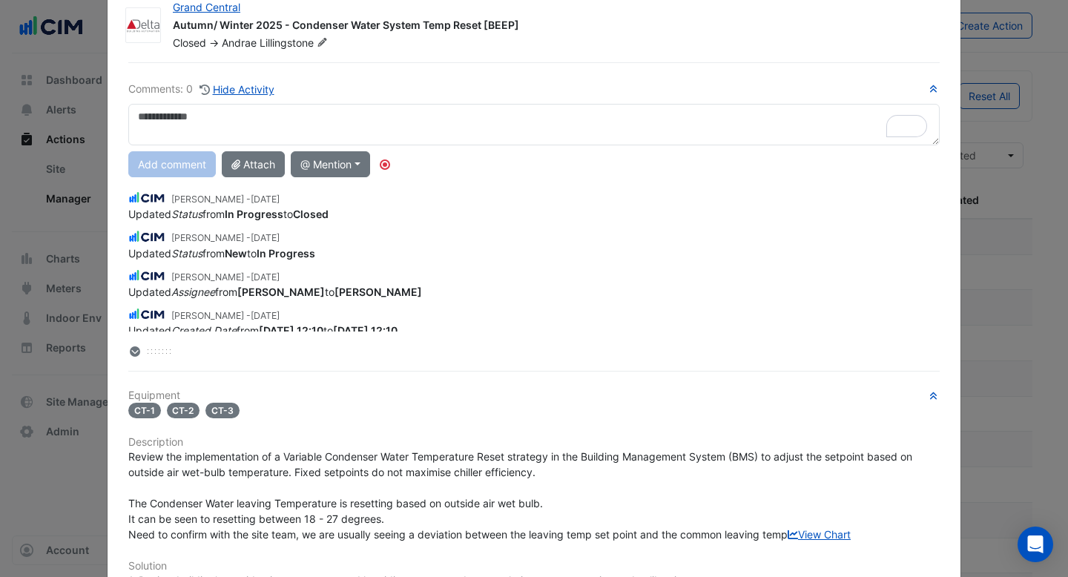
scroll to position [0, 0]
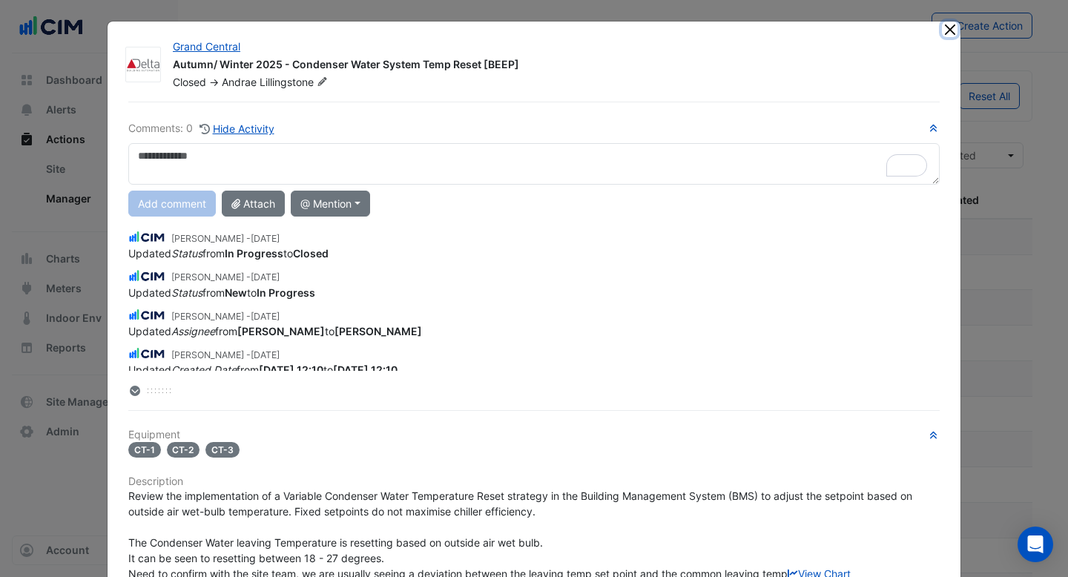
click at [952, 29] on button "Close" at bounding box center [950, 30] width 16 height 16
